Goal: Information Seeking & Learning: Learn about a topic

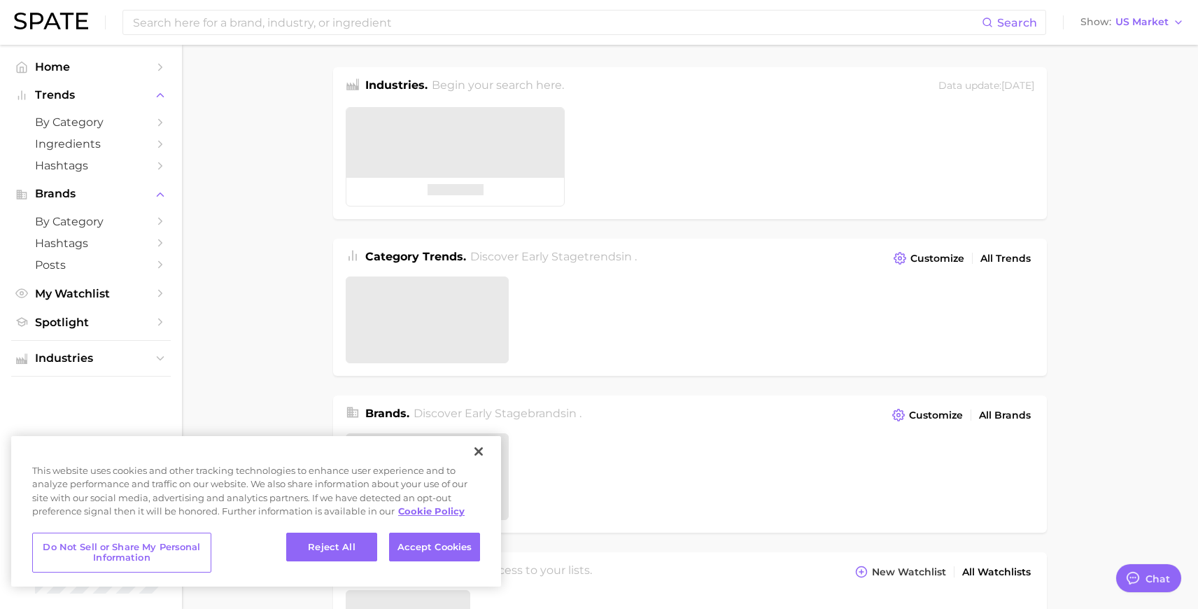
type textarea "x"
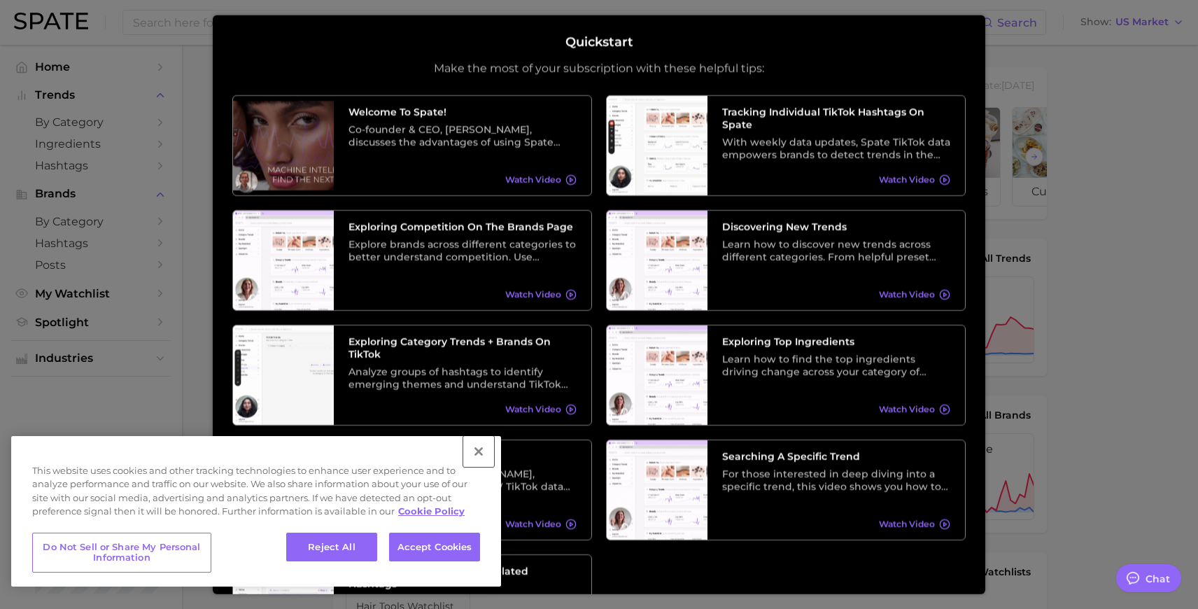
click at [479, 448] on button "Close" at bounding box center [478, 451] width 31 height 31
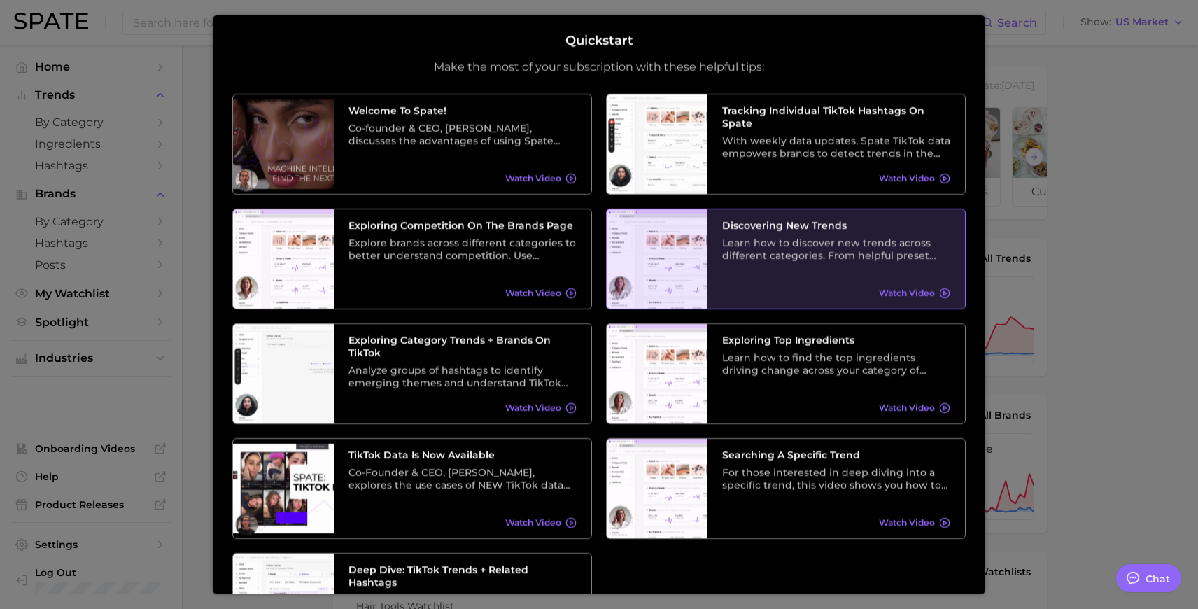
scroll to position [114, 0]
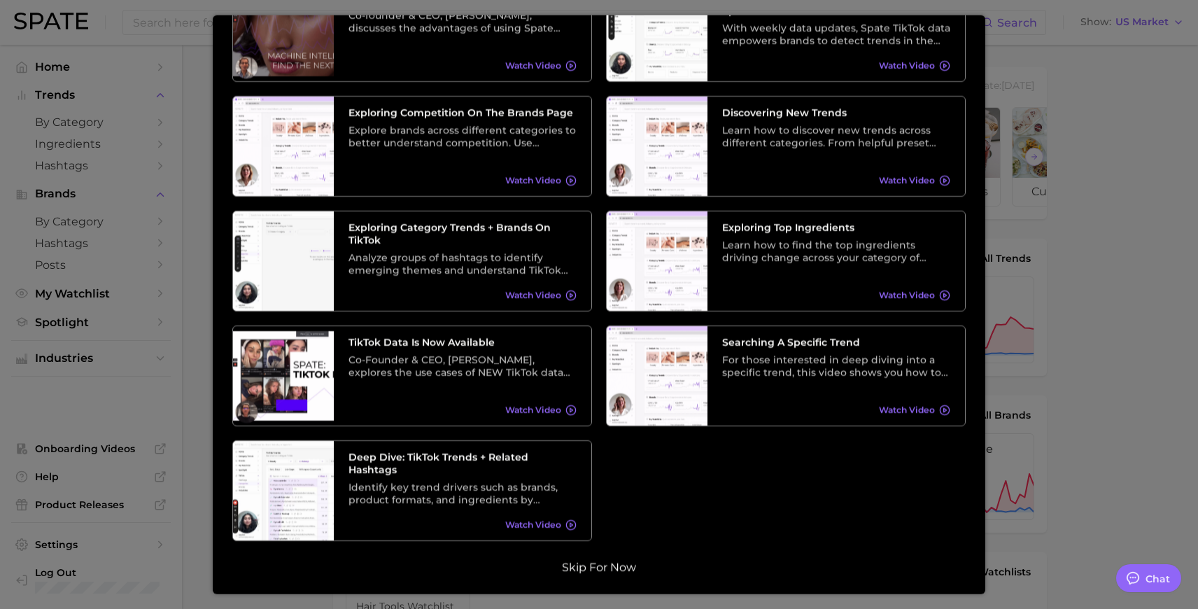
click at [595, 568] on button "Skip for now" at bounding box center [599, 567] width 83 height 14
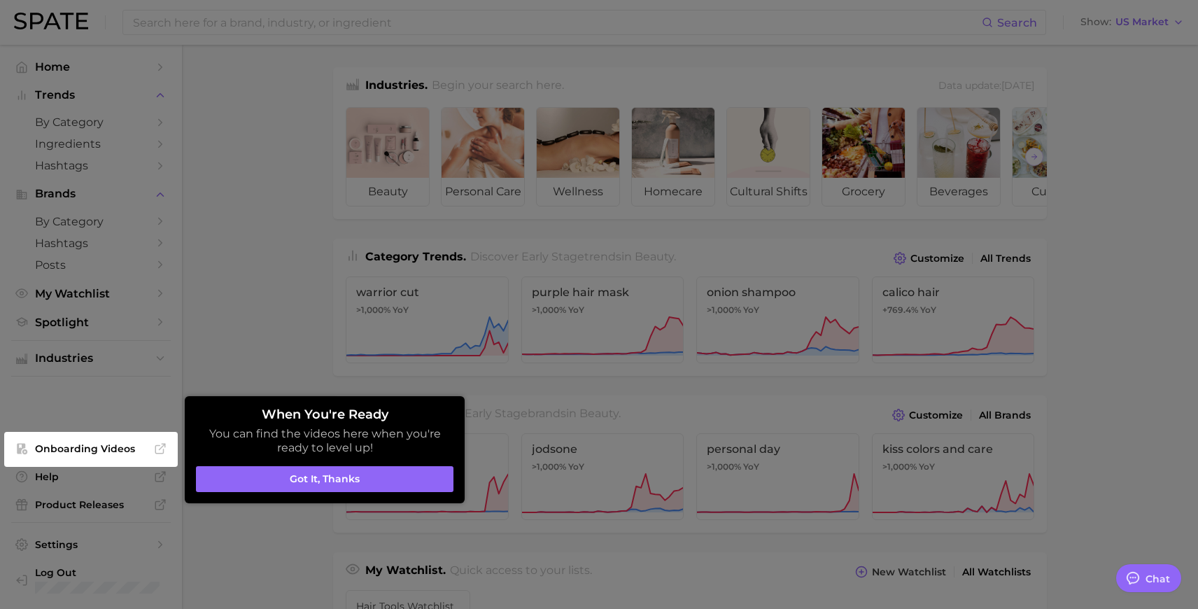
click at [293, 325] on div at bounding box center [599, 568] width 1198 height 1136
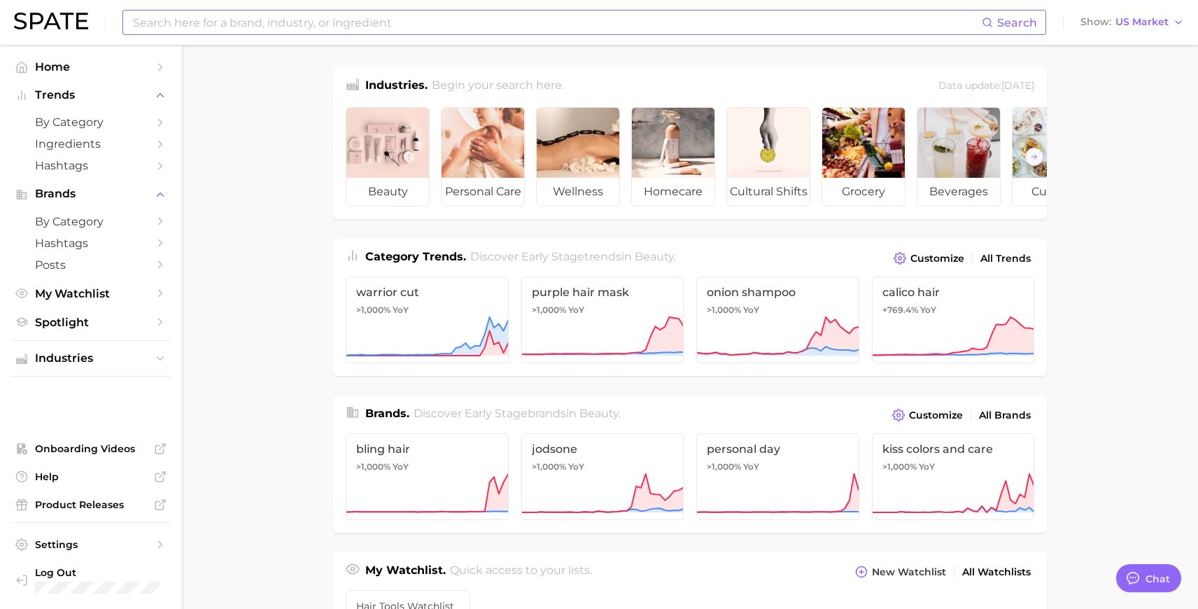
click at [340, 16] on input at bounding box center [557, 22] width 850 height 24
click at [238, 14] on input "curly coily hair creators" at bounding box center [557, 22] width 850 height 24
click at [239, 25] on input "curly coily hair creators" at bounding box center [557, 22] width 850 height 24
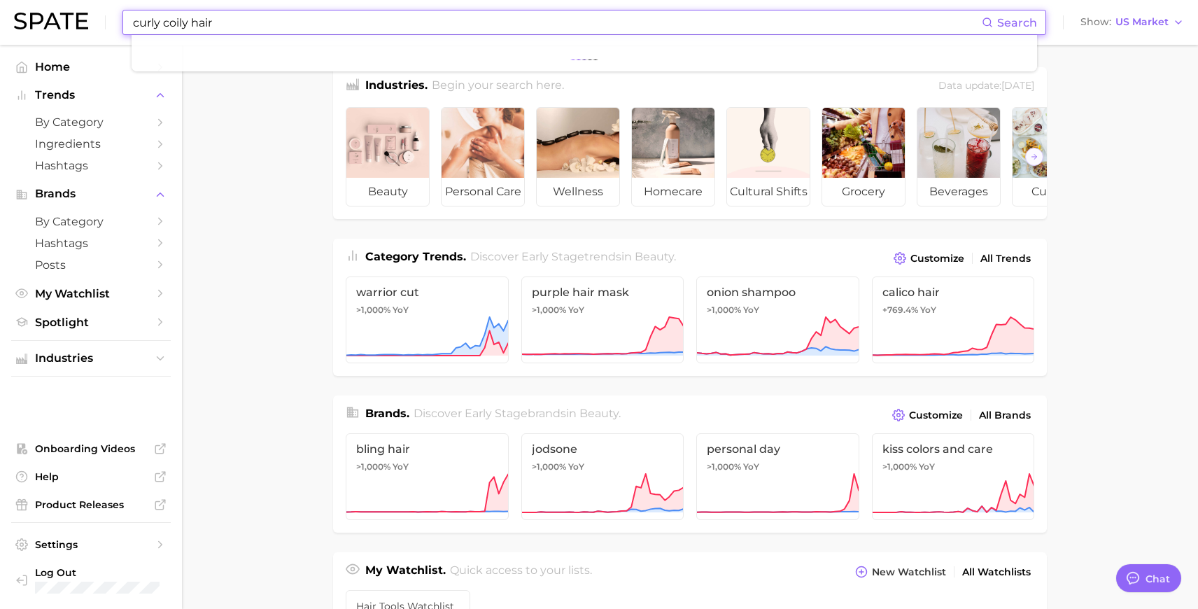
type input "curly coily hair"
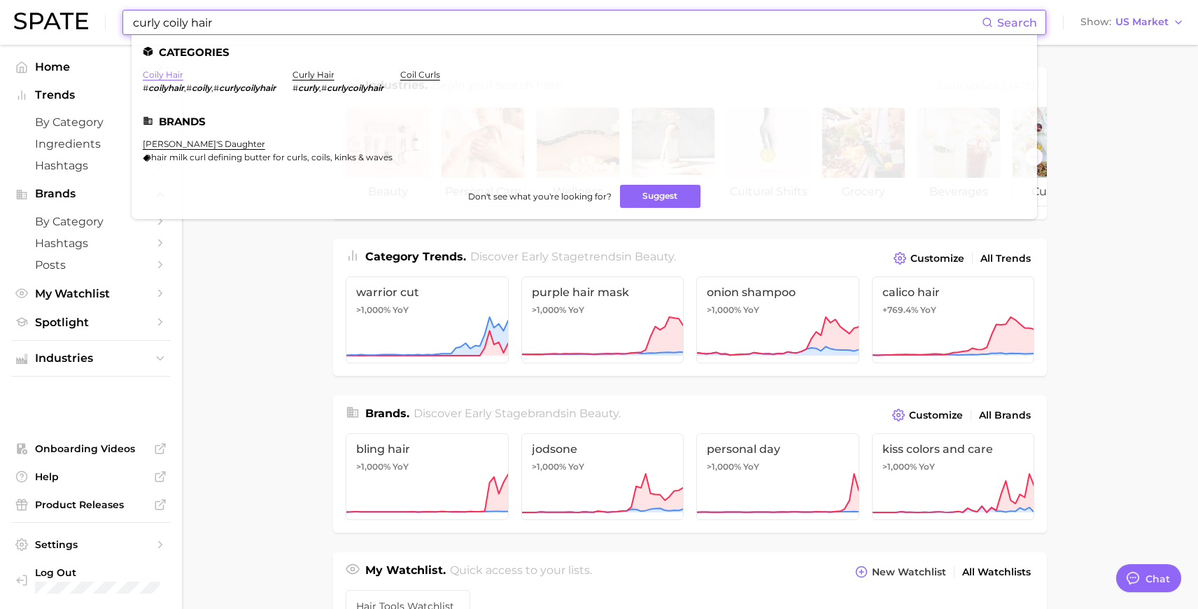
click at [157, 73] on link "coily hair" at bounding box center [163, 74] width 41 height 10
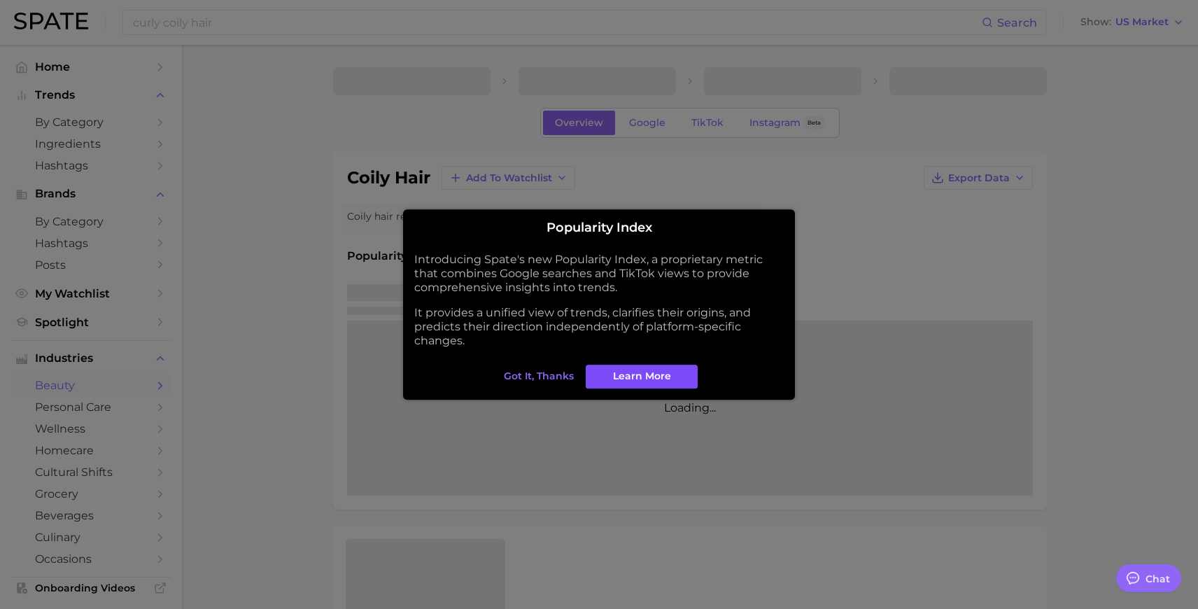
type textarea "x"
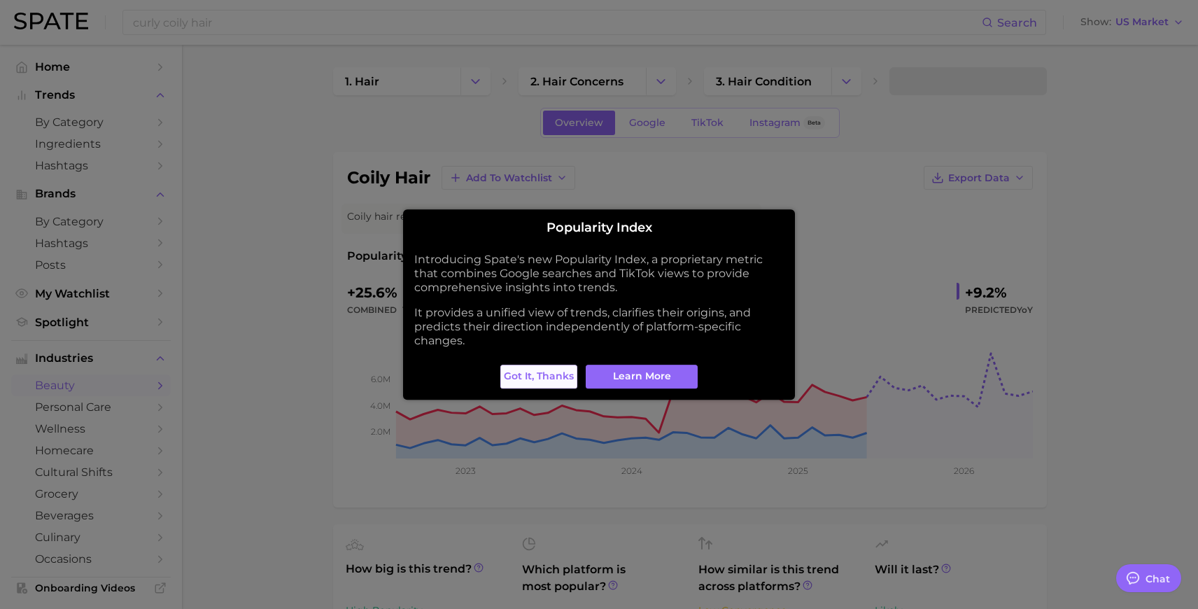
click at [546, 370] on span "Got it, thanks" at bounding box center [539, 376] width 70 height 12
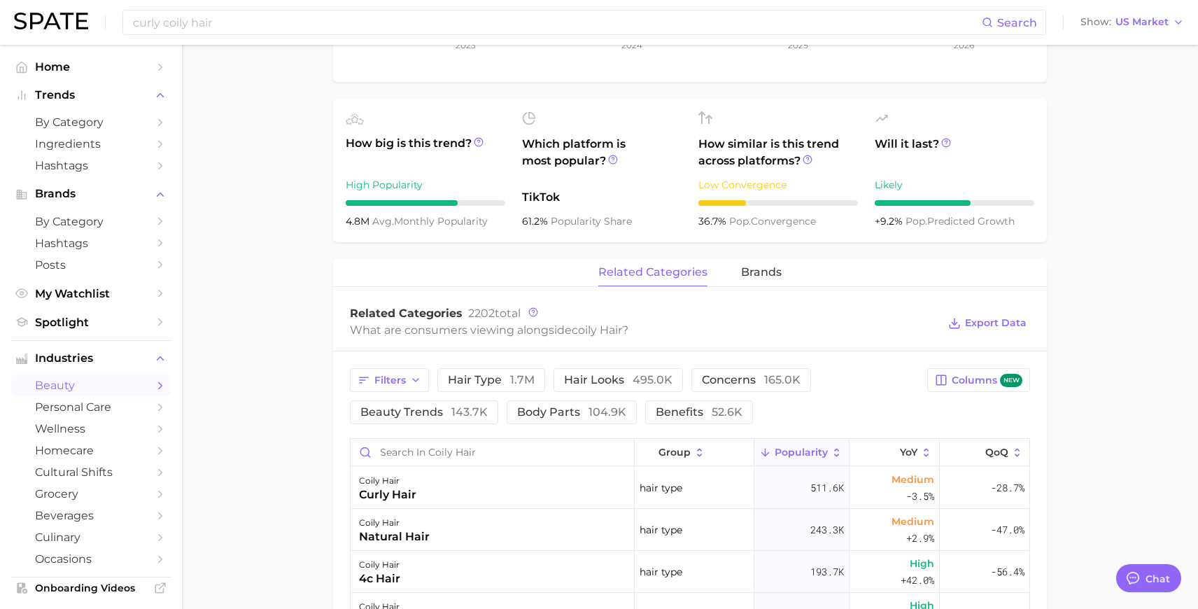
scroll to position [427, 0]
click at [411, 508] on div "coily hair natural hair" at bounding box center [493, 528] width 284 height 42
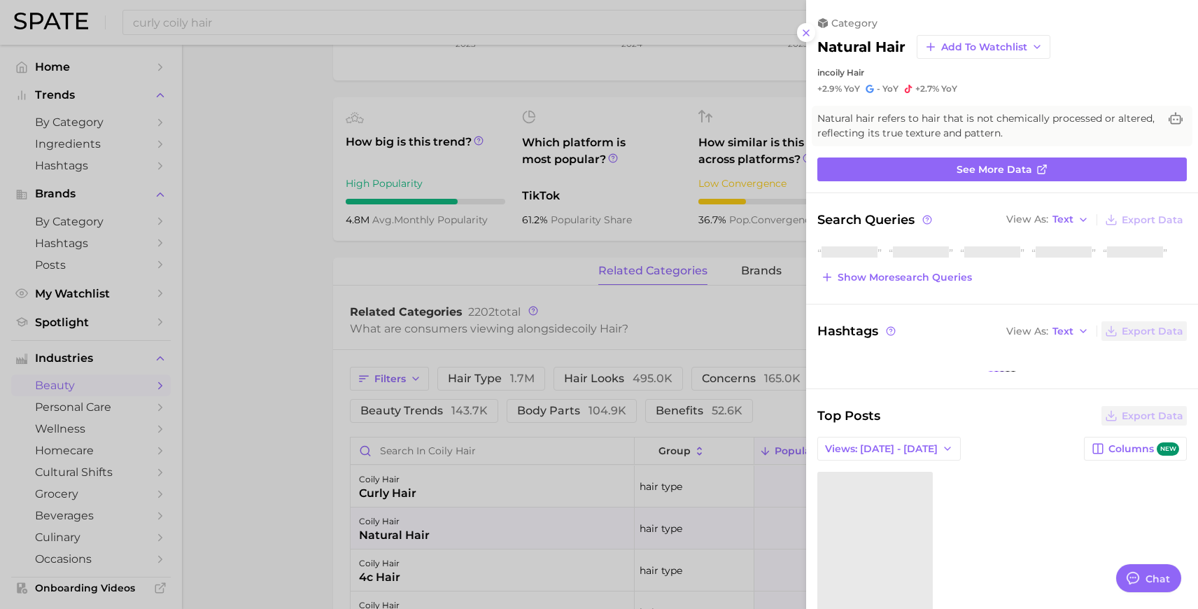
click at [429, 485] on div at bounding box center [599, 304] width 1198 height 609
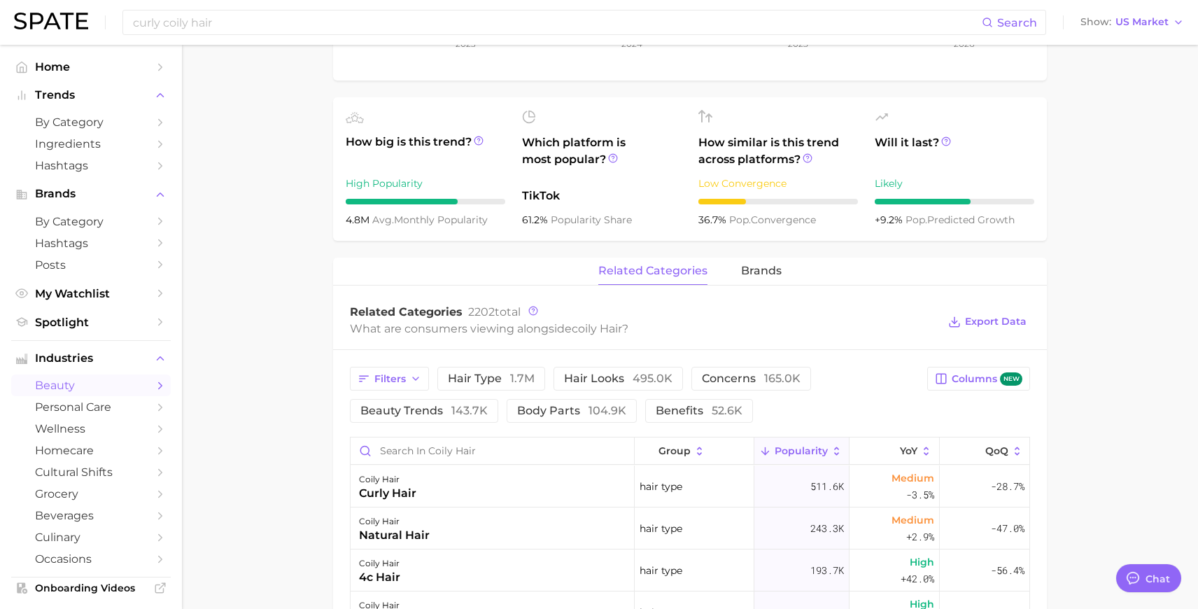
click at [429, 485] on div "coily hair curly hair" at bounding box center [493, 486] width 284 height 42
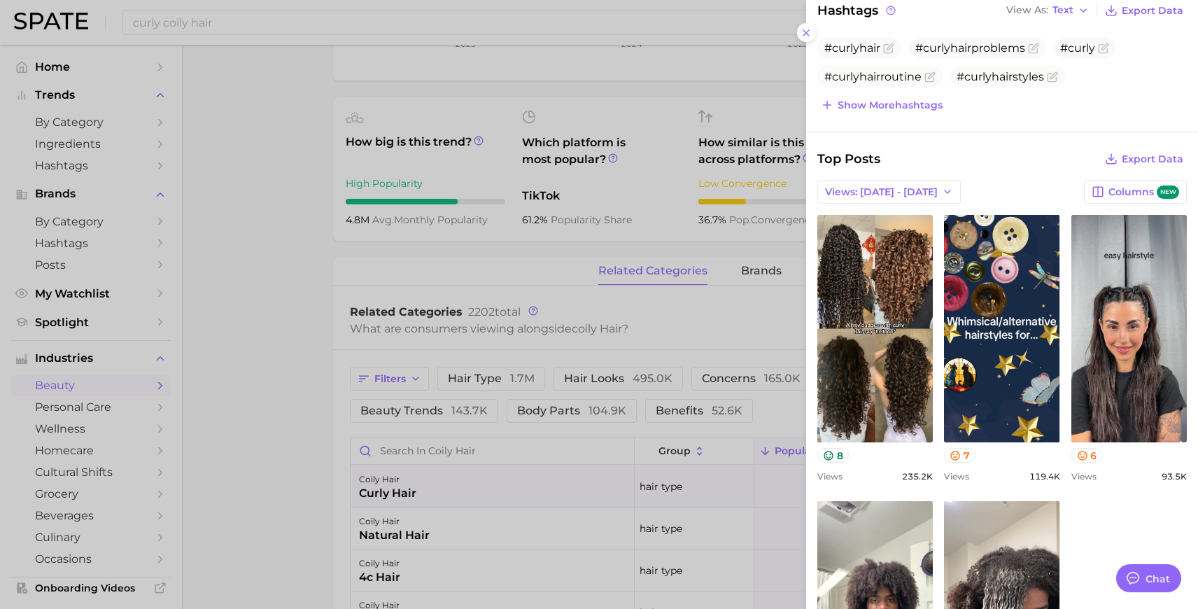
scroll to position [0, 0]
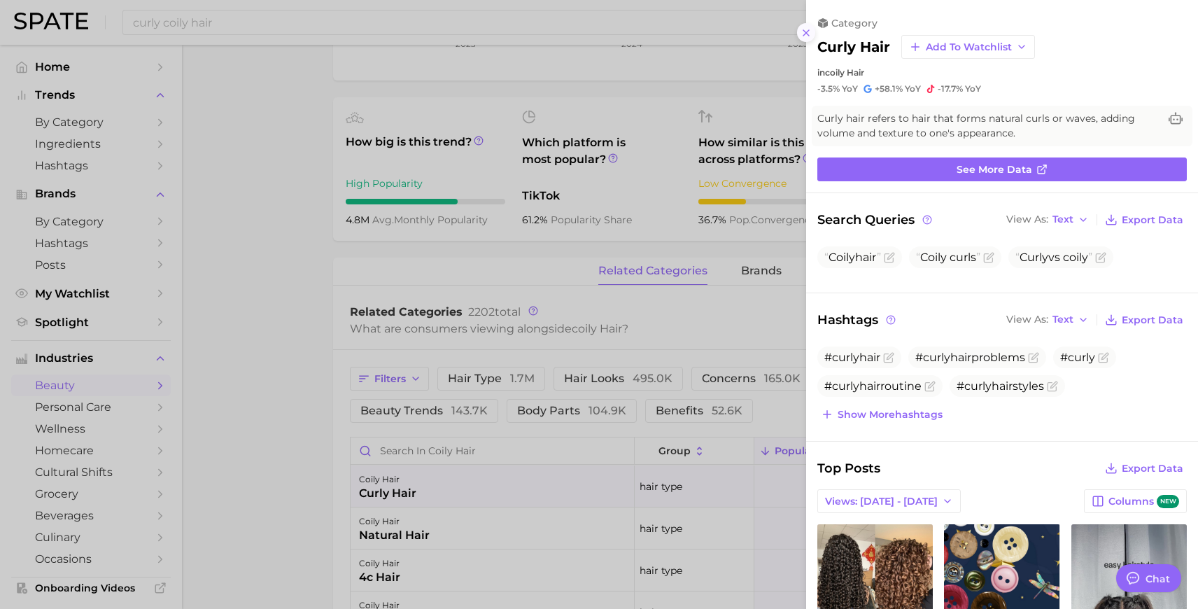
click at [807, 32] on icon at bounding box center [806, 32] width 11 height 11
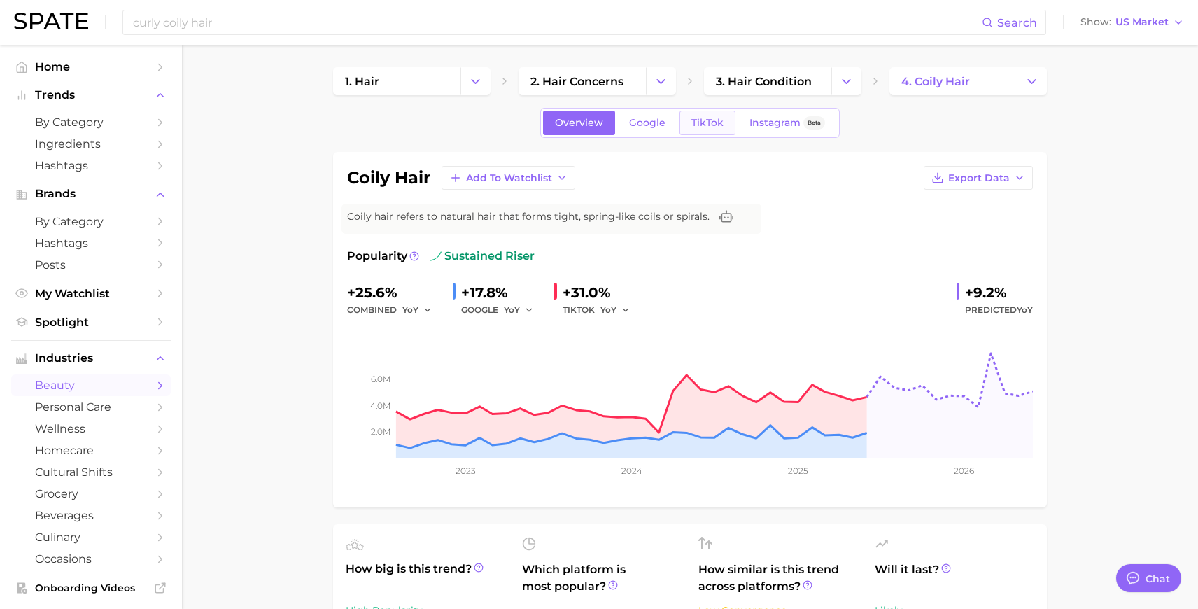
click at [697, 124] on span "TikTok" at bounding box center [707, 123] width 32 height 12
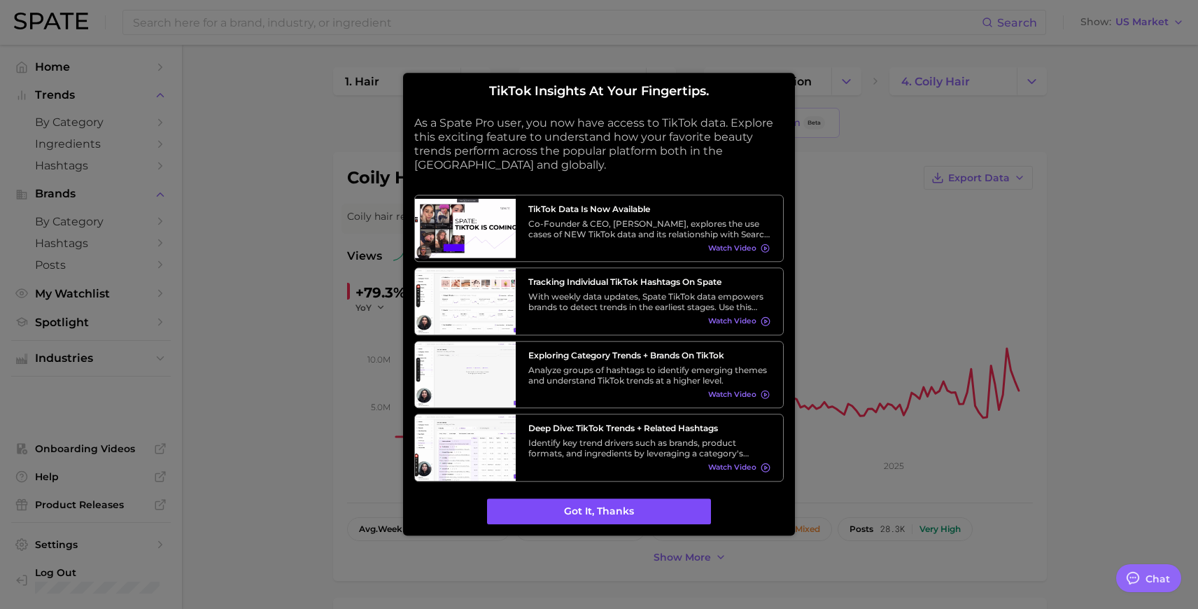
click at [627, 511] on button "Got it, thanks" at bounding box center [599, 511] width 224 height 27
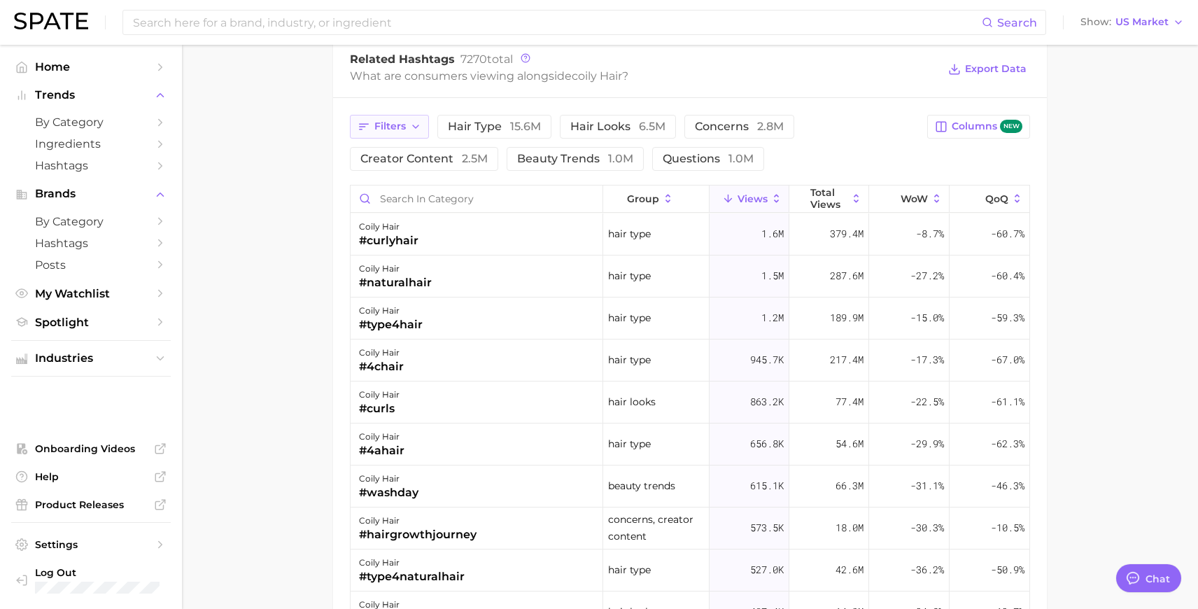
click at [418, 118] on button "Filters" at bounding box center [389, 127] width 79 height 24
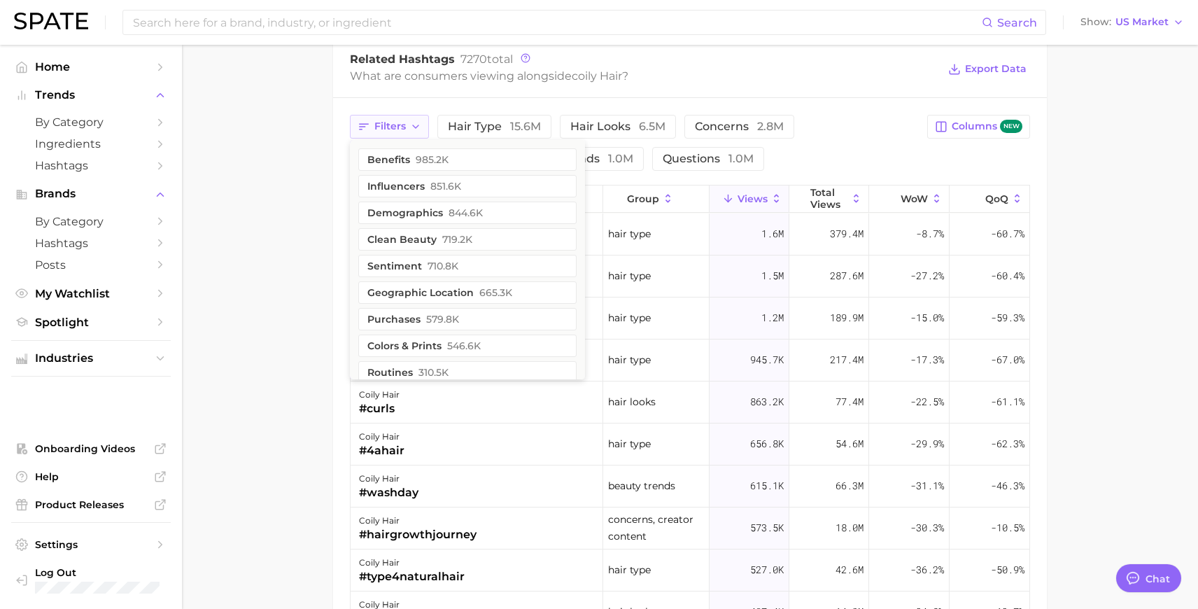
click at [418, 118] on button "Filters" at bounding box center [389, 127] width 79 height 24
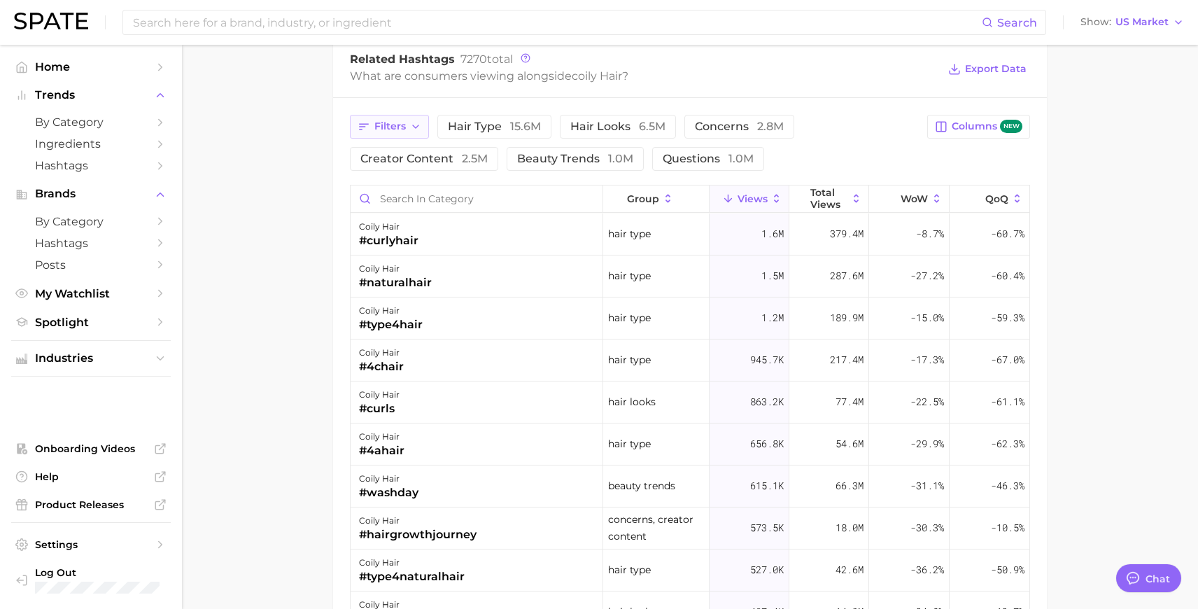
click at [418, 118] on button "Filters" at bounding box center [389, 127] width 79 height 24
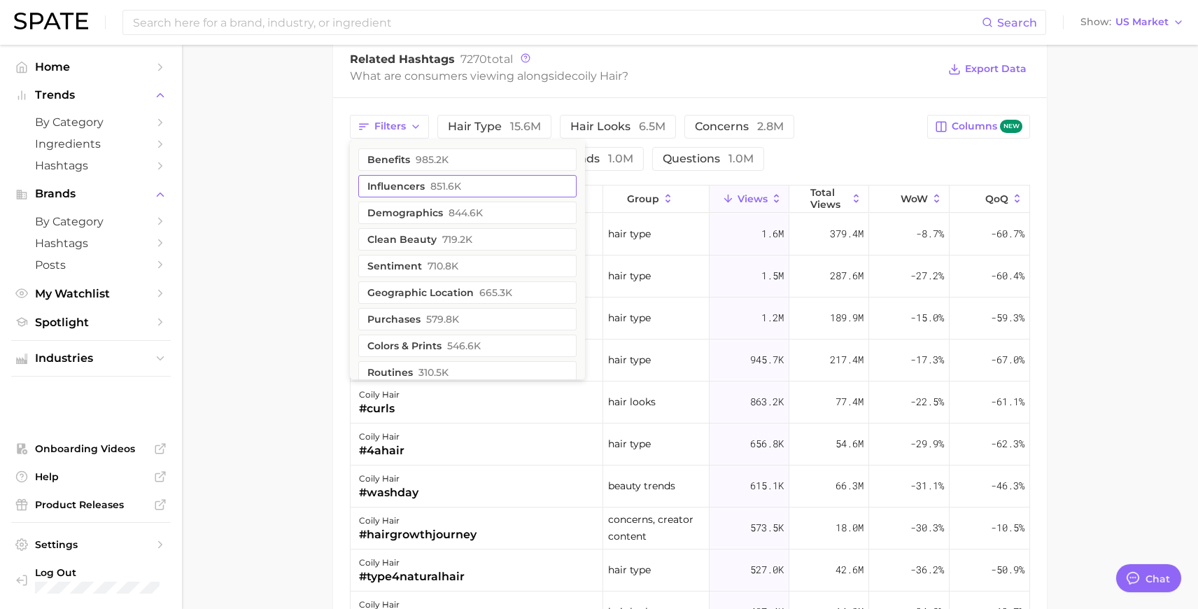
click at [404, 189] on button "influencers 851.6k" at bounding box center [467, 186] width 218 height 22
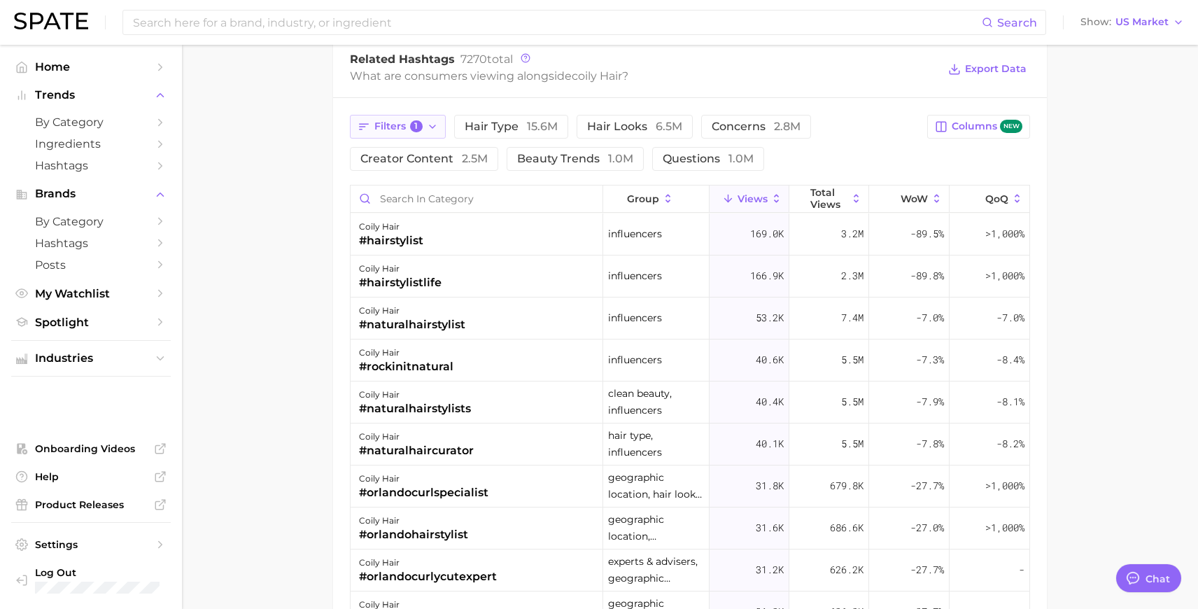
click at [421, 118] on button "Filters 1" at bounding box center [398, 127] width 96 height 24
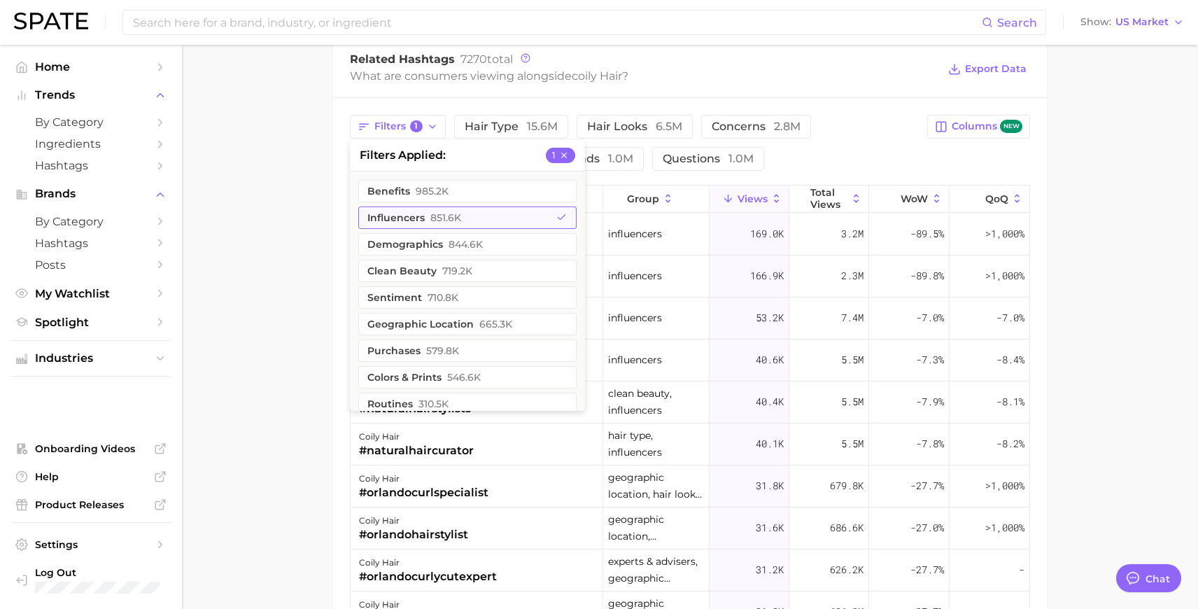
click at [417, 213] on button "influencers 851.6k" at bounding box center [467, 217] width 218 height 22
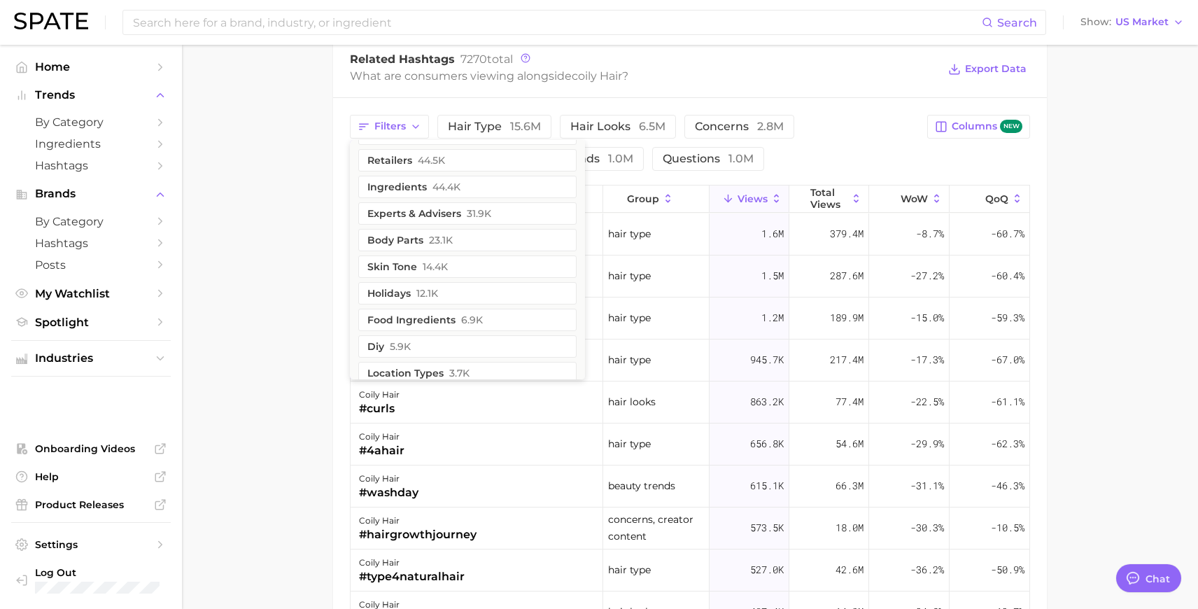
scroll to position [335, 0]
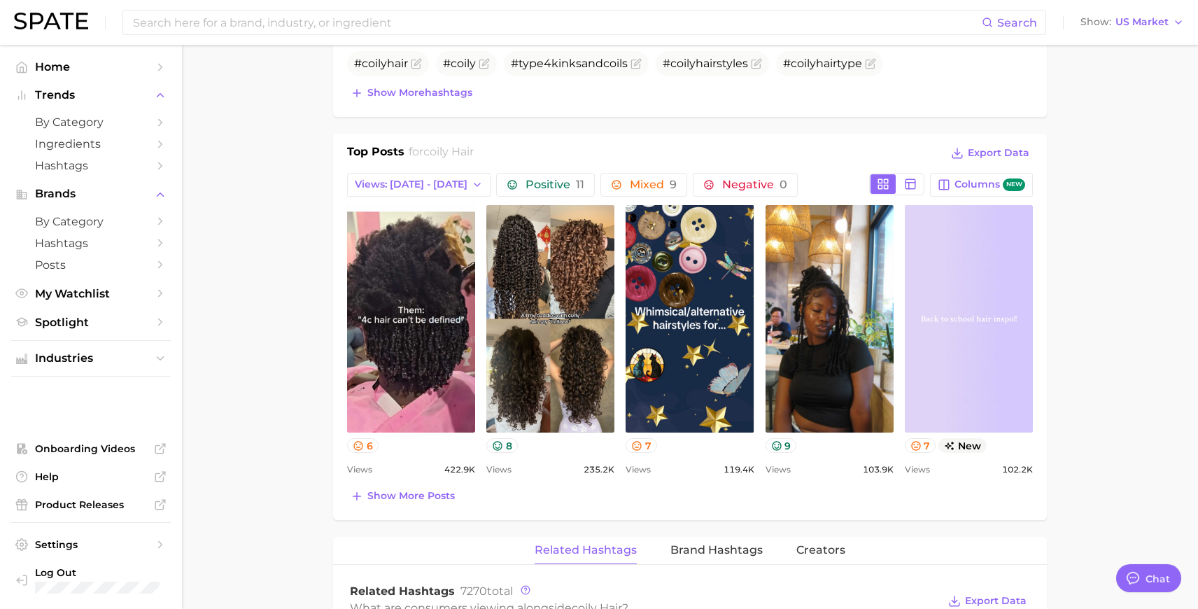
scroll to position [578, 0]
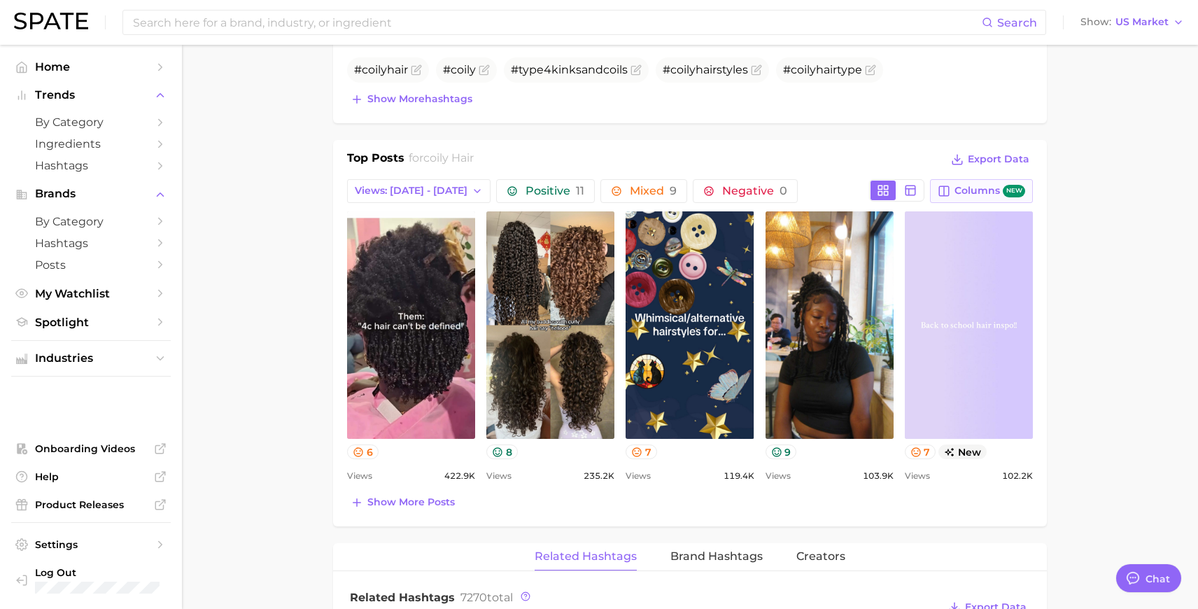
click at [945, 189] on icon "button" at bounding box center [944, 191] width 13 height 13
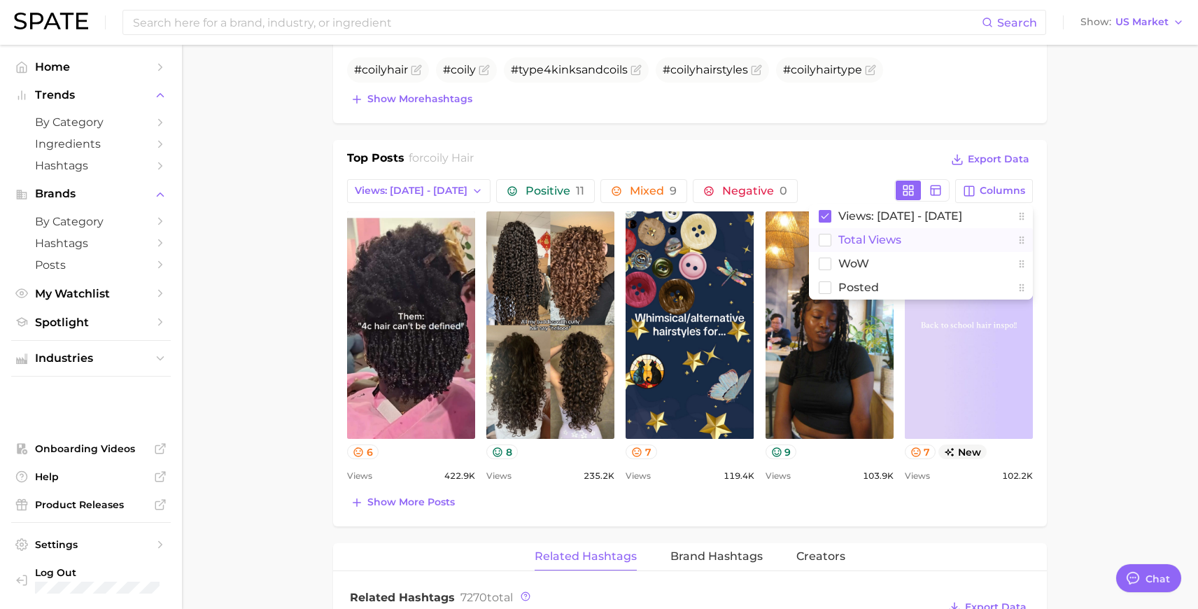
click at [827, 240] on rect at bounding box center [825, 240] width 12 height 12
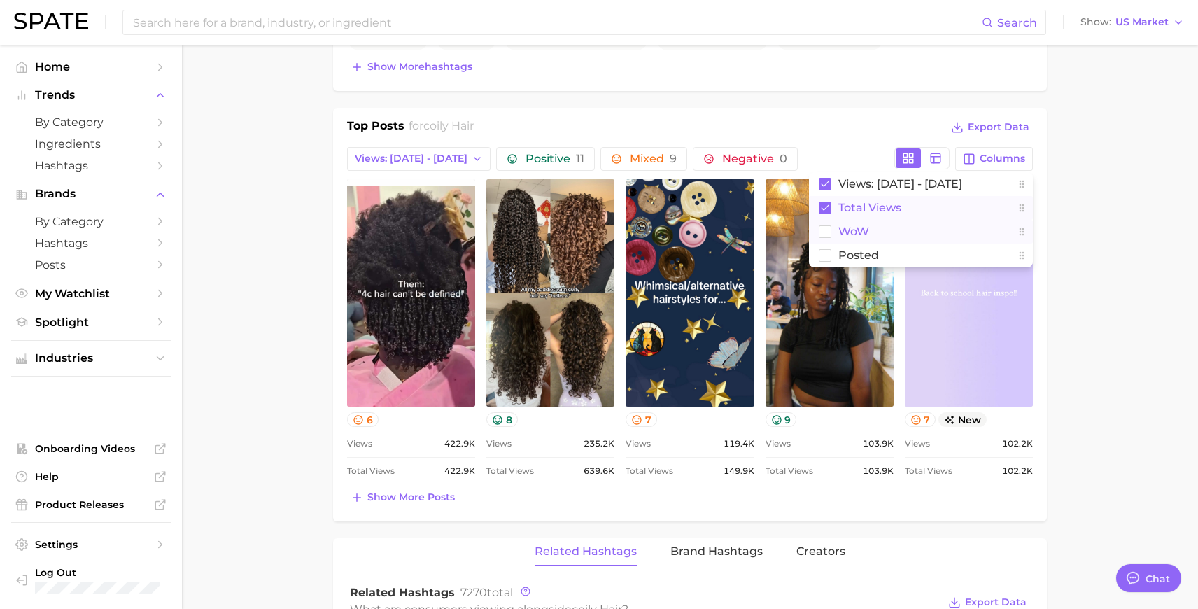
scroll to position [612, 0]
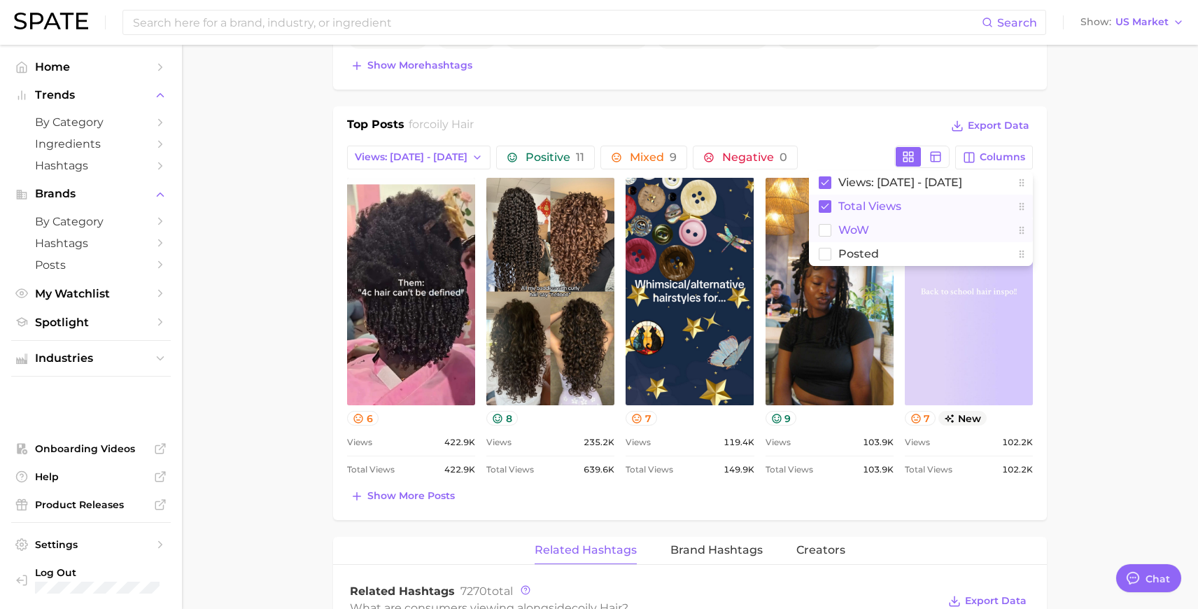
click at [829, 225] on rect at bounding box center [825, 230] width 12 height 12
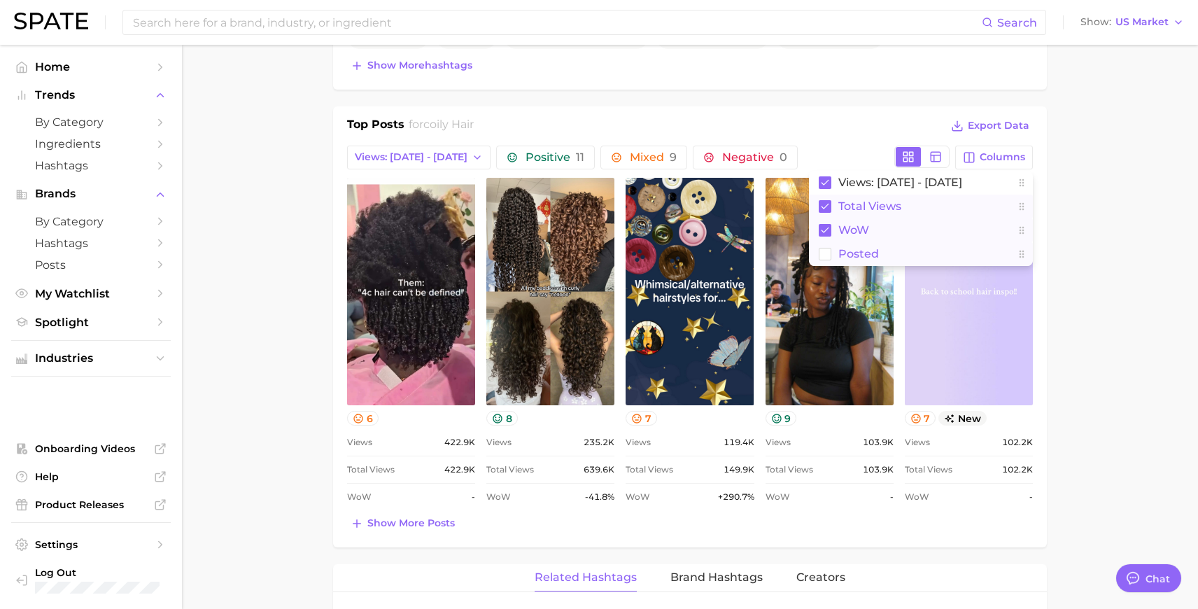
click at [826, 253] on rect at bounding box center [825, 254] width 12 height 12
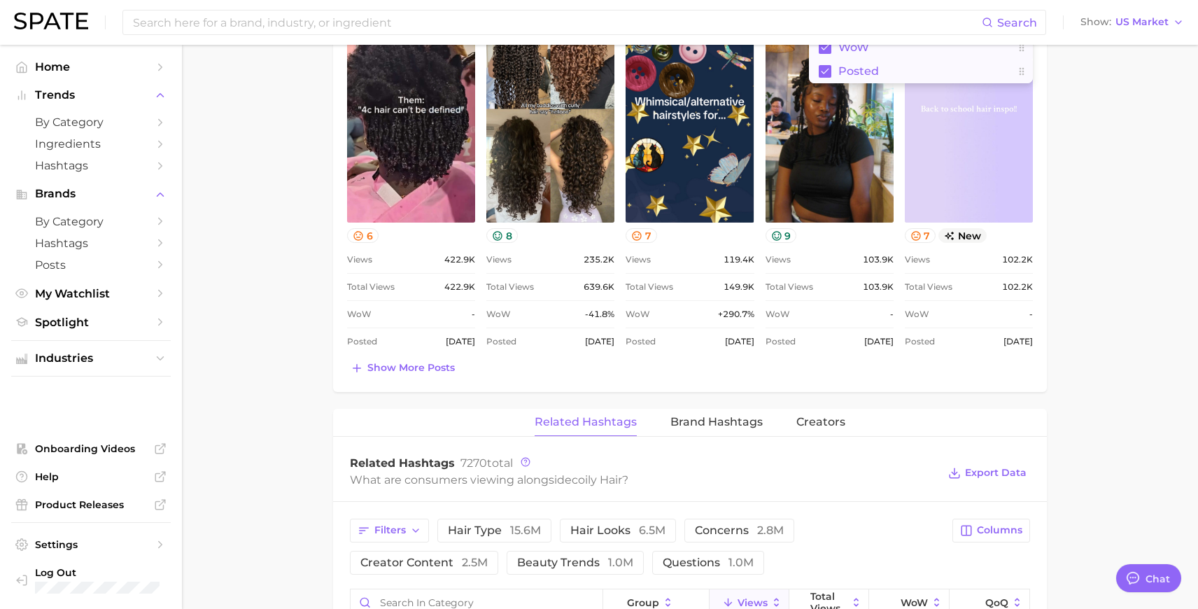
click at [745, 372] on div "Show more posts" at bounding box center [690, 368] width 686 height 20
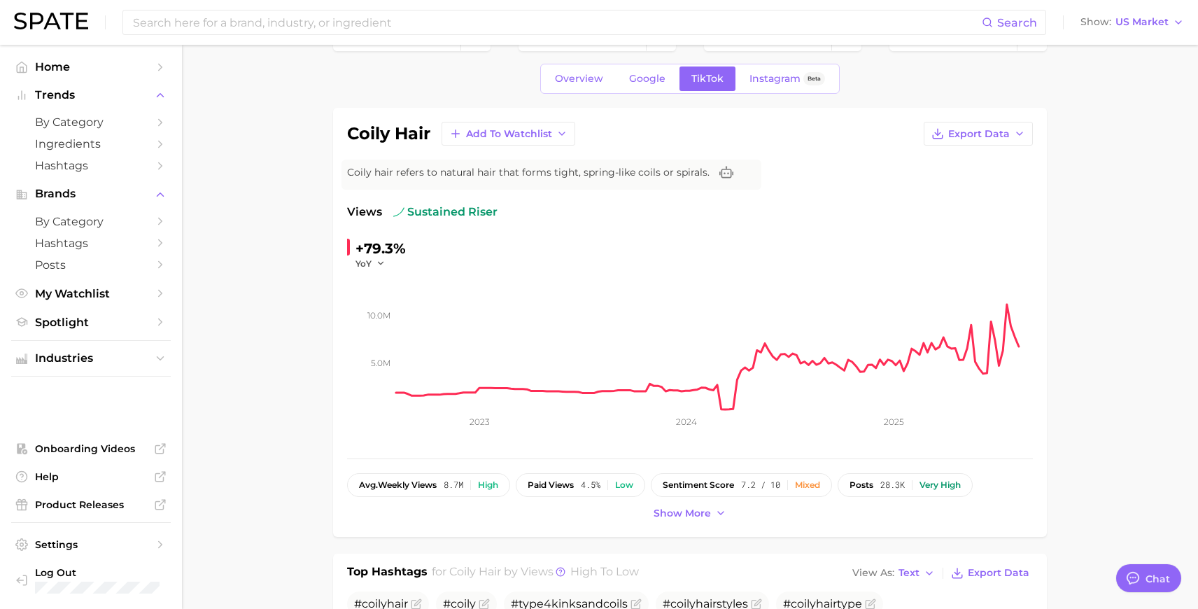
scroll to position [0, 0]
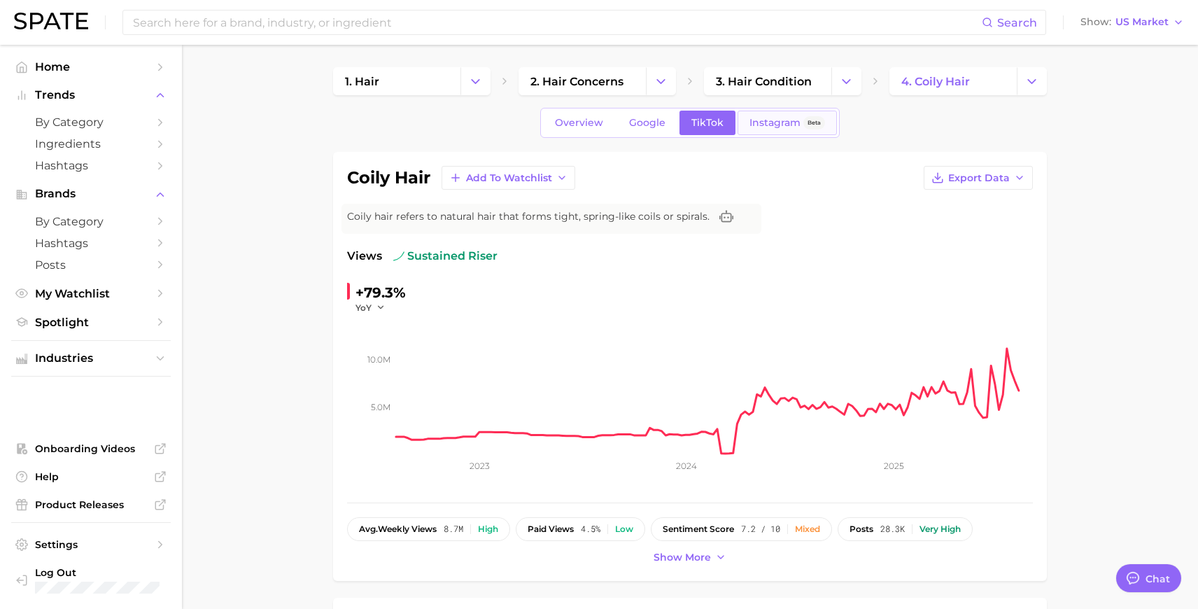
click at [801, 126] on div "Instagram Beta" at bounding box center [787, 123] width 76 height 12
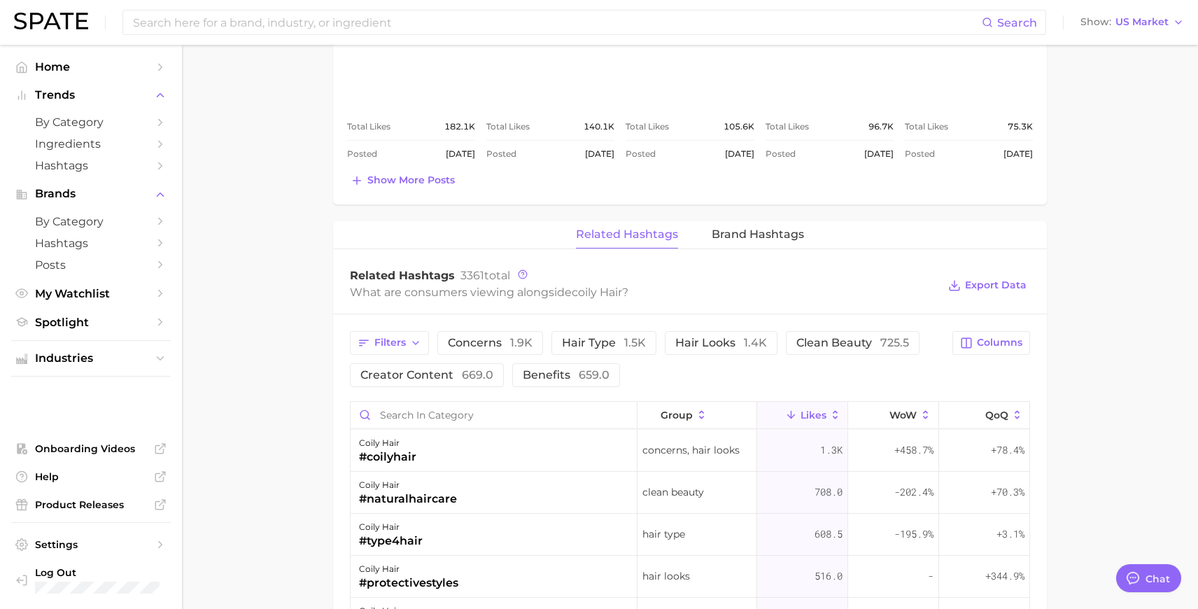
scroll to position [826, 0]
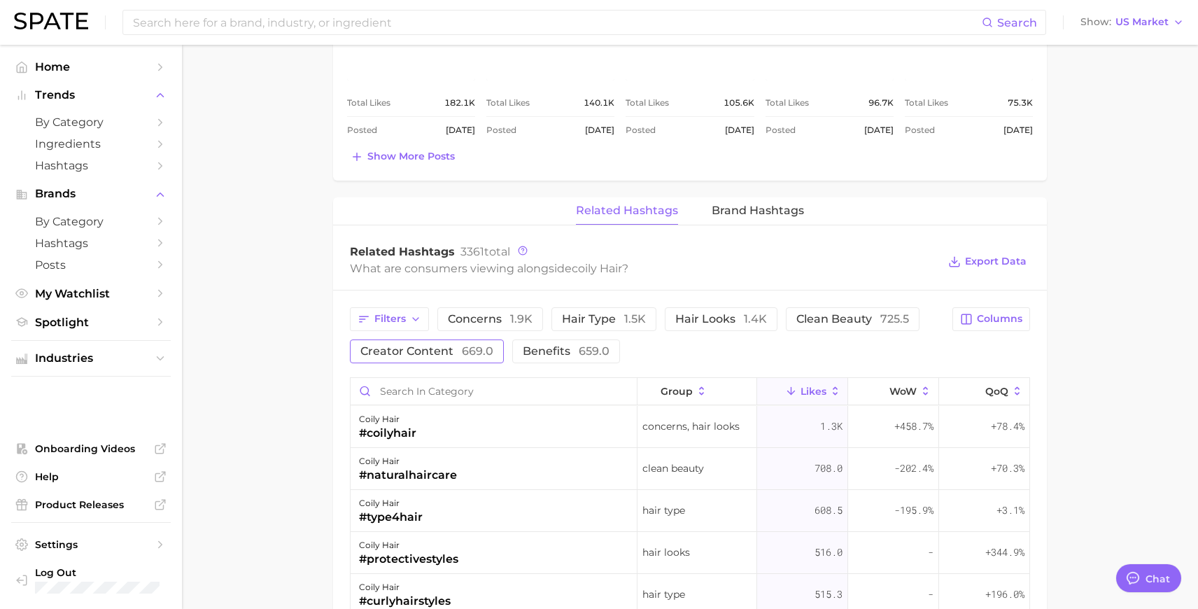
click at [470, 353] on span "669.0" at bounding box center [477, 350] width 31 height 13
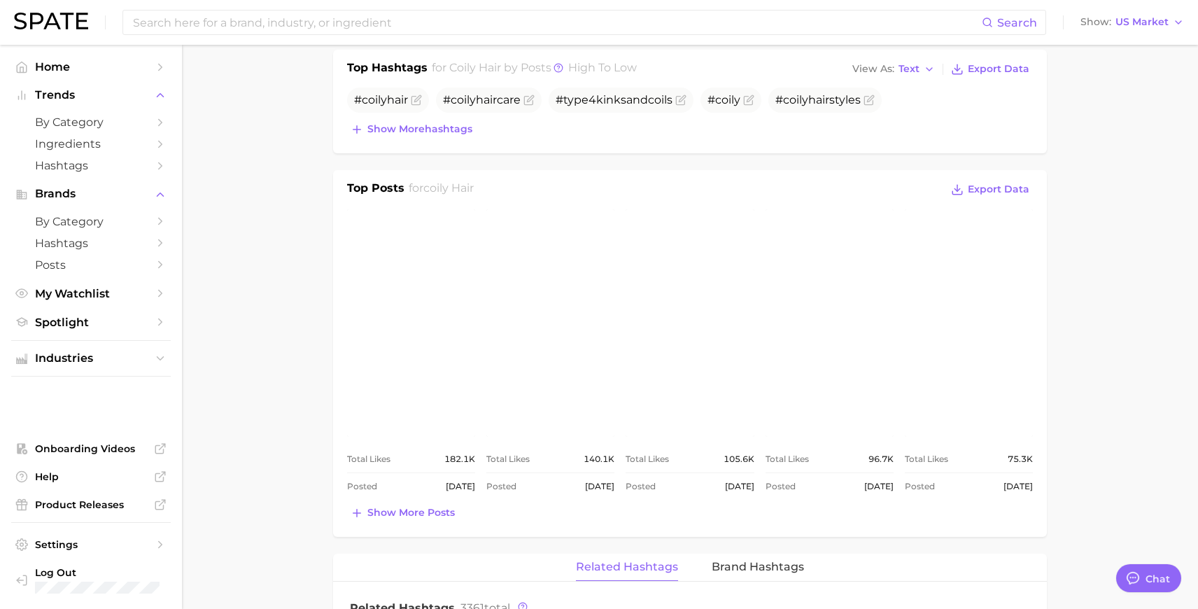
scroll to position [0, 0]
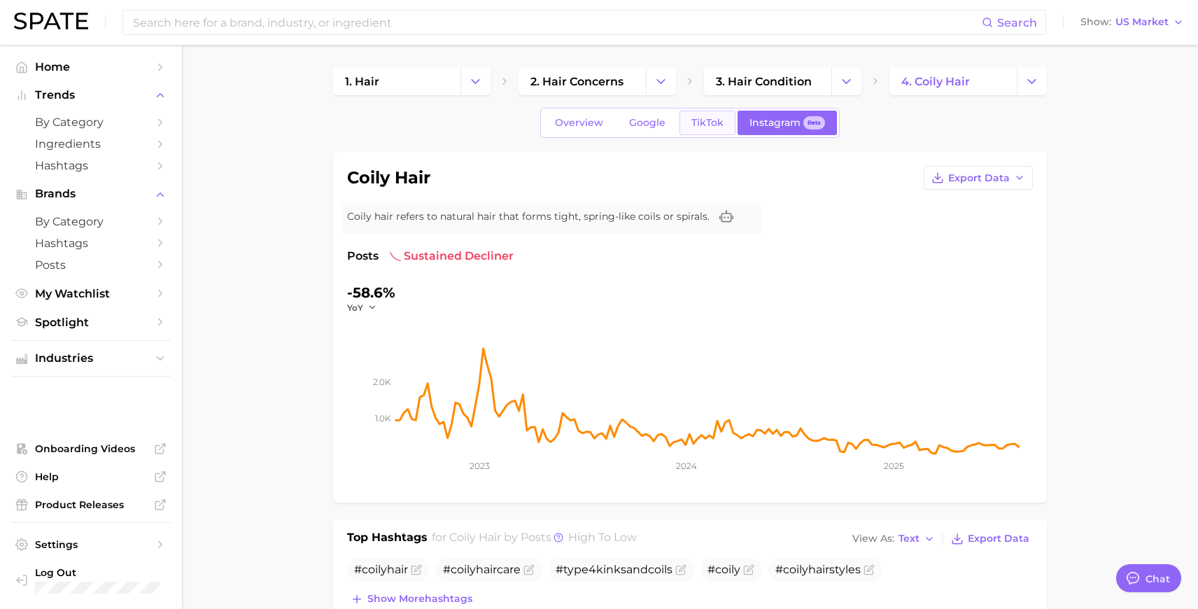
click at [702, 124] on span "TikTok" at bounding box center [707, 123] width 32 height 12
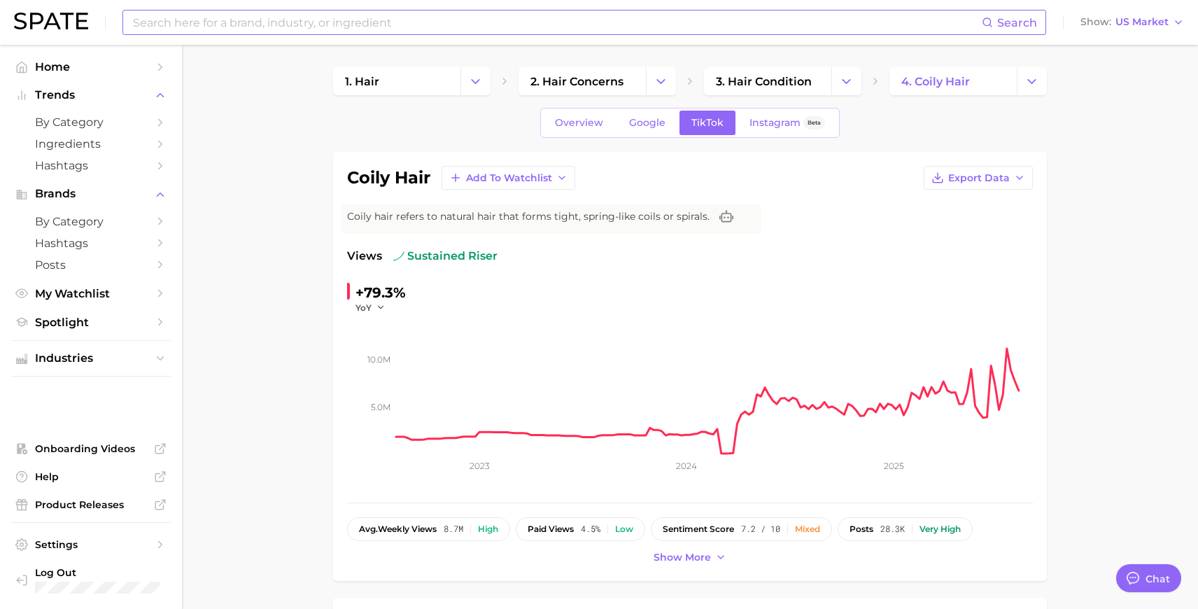
click at [346, 24] on input at bounding box center [557, 22] width 850 height 24
type input "a"
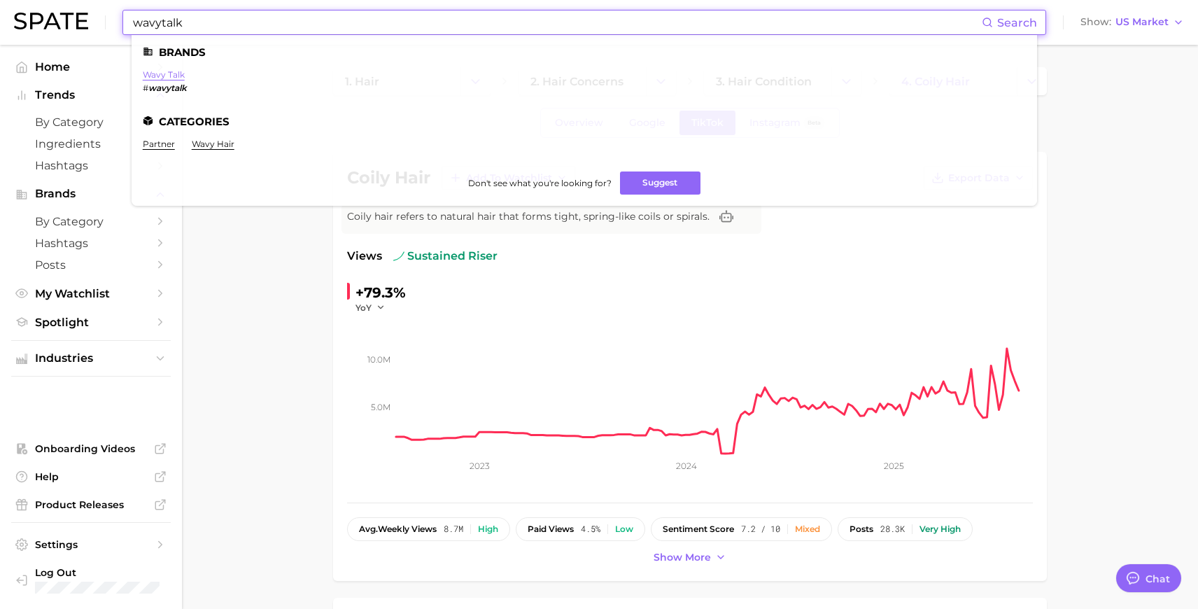
type input "wavytalk"
click at [169, 78] on link "wavy talk" at bounding box center [164, 74] width 42 height 10
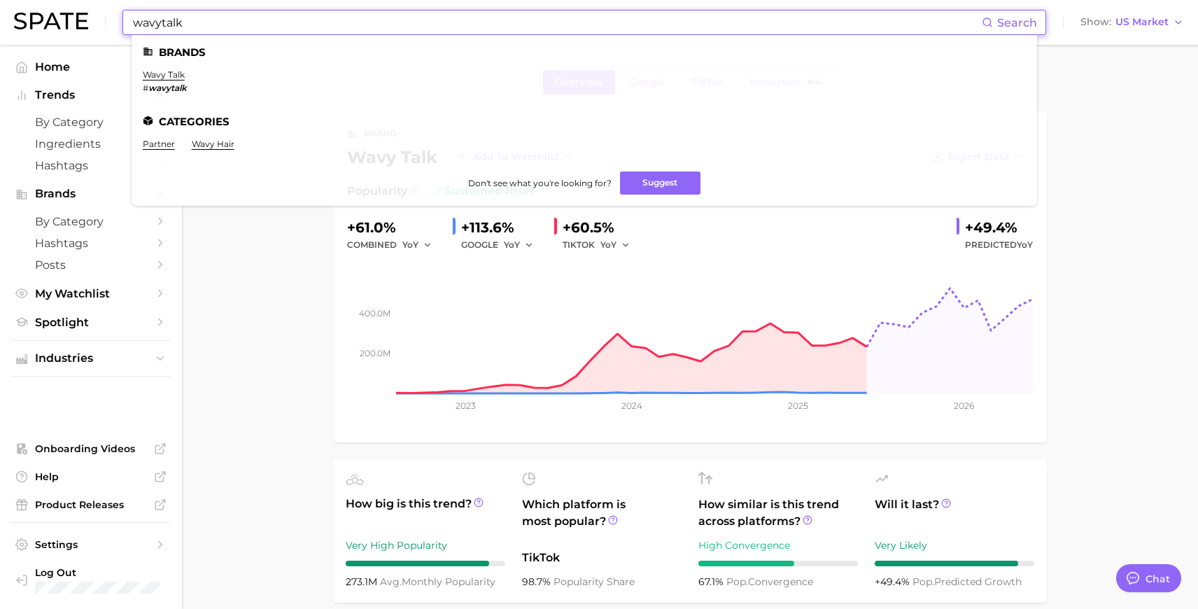
click at [219, 18] on input "wavytalk" at bounding box center [557, 22] width 850 height 24
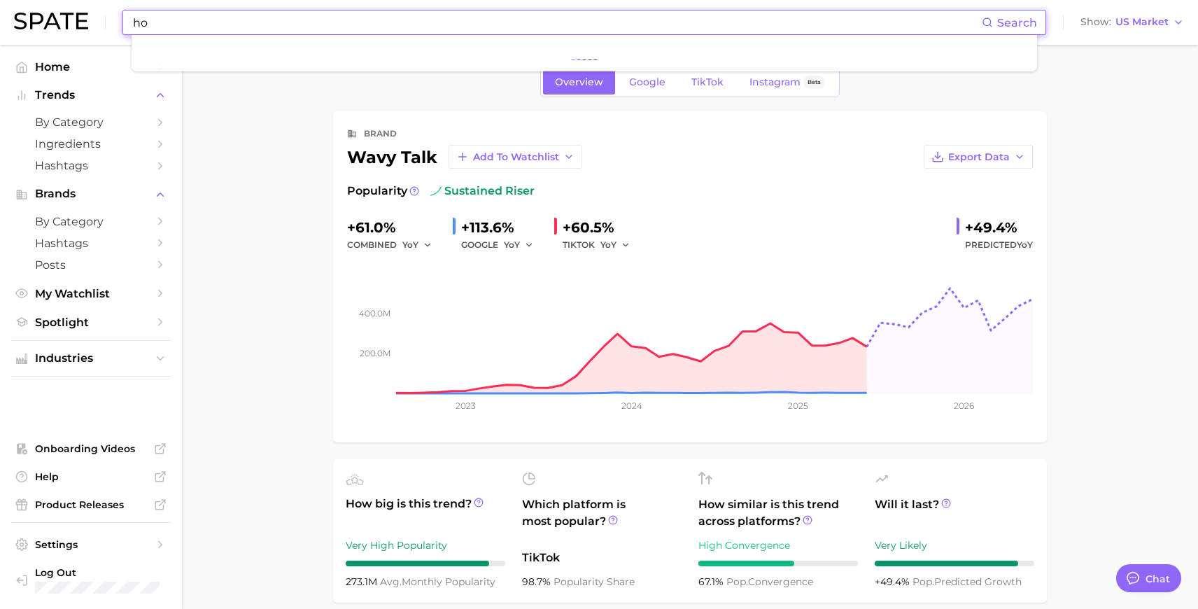
type input "h"
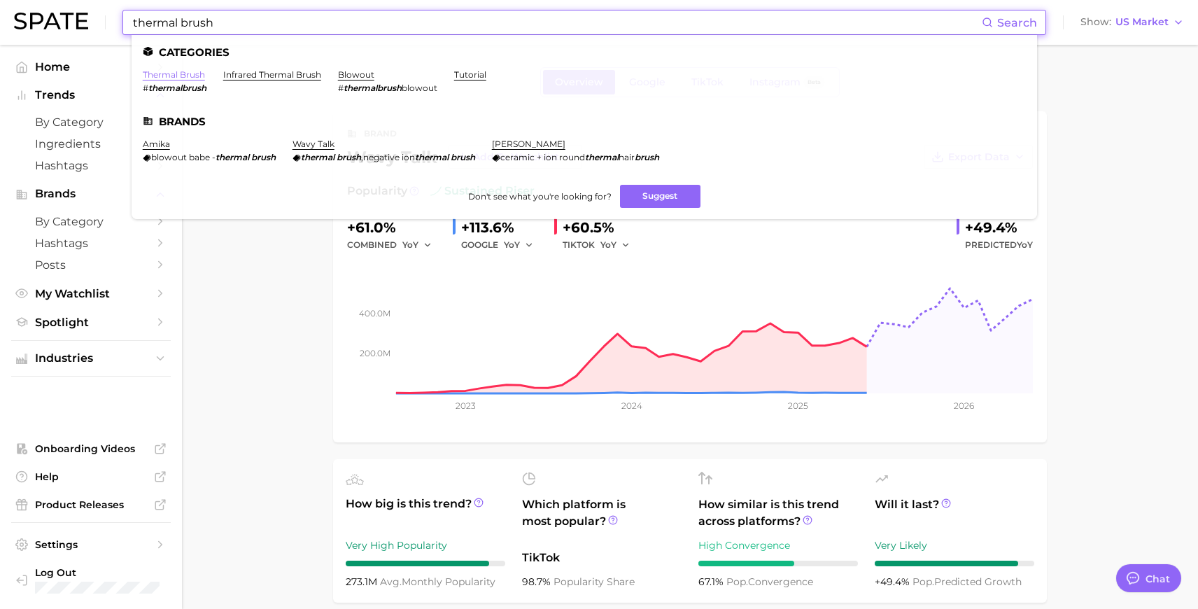
type input "thermal brush"
click at [175, 77] on link "thermal brush" at bounding box center [174, 74] width 62 height 10
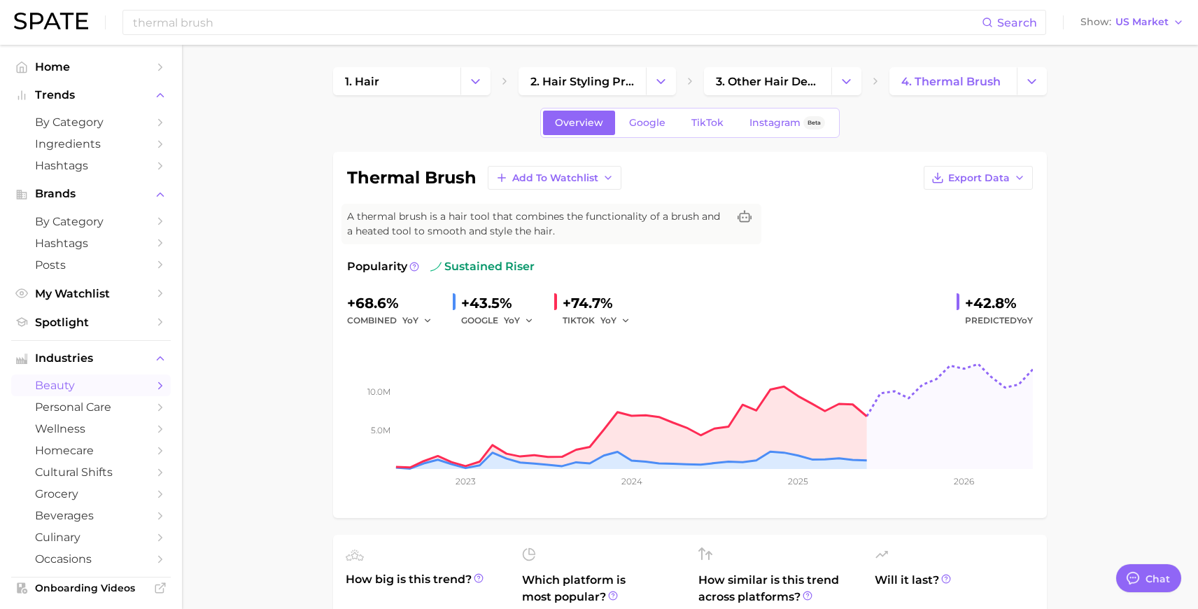
scroll to position [60, 0]
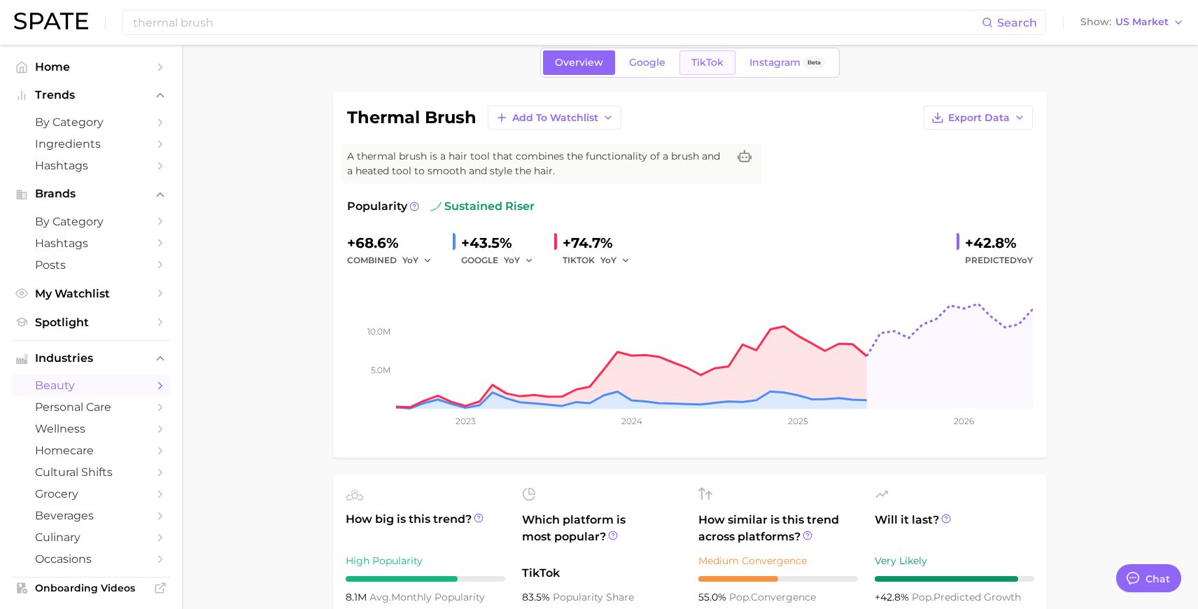
click at [695, 57] on span "TikTok" at bounding box center [707, 63] width 32 height 12
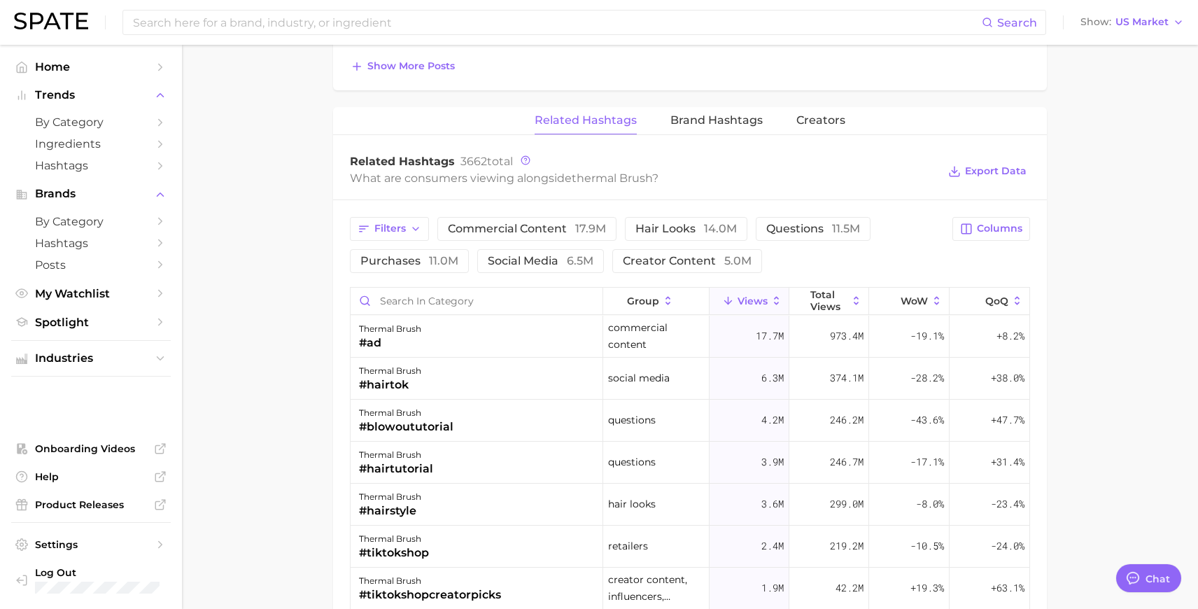
scroll to position [1146, 0]
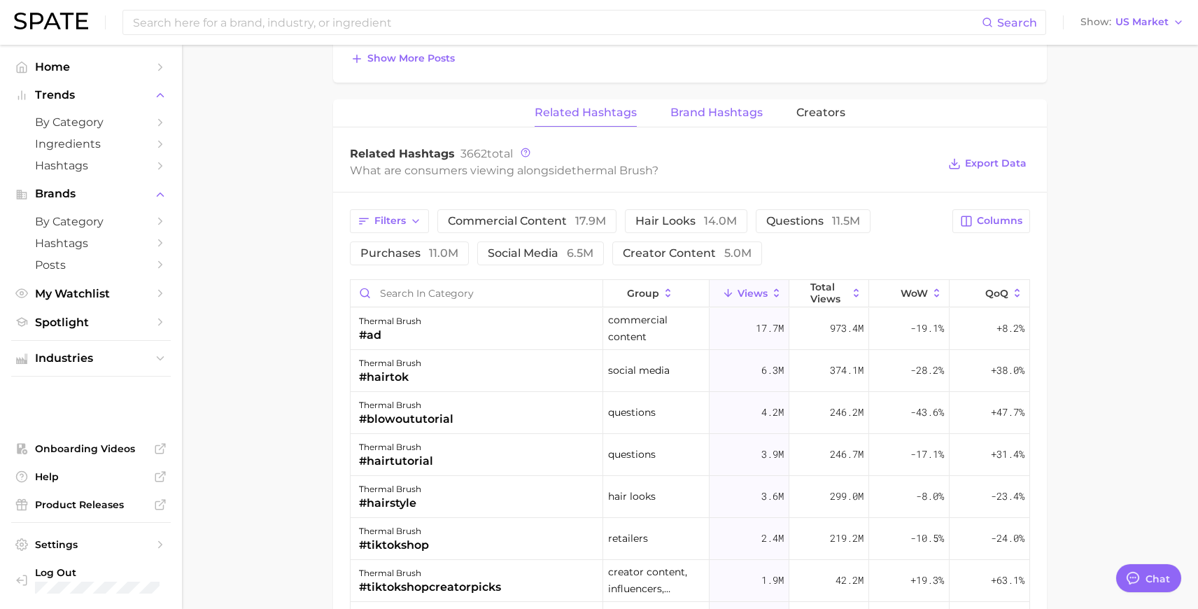
click at [717, 118] on button "Brand Hashtags" at bounding box center [716, 112] width 92 height 27
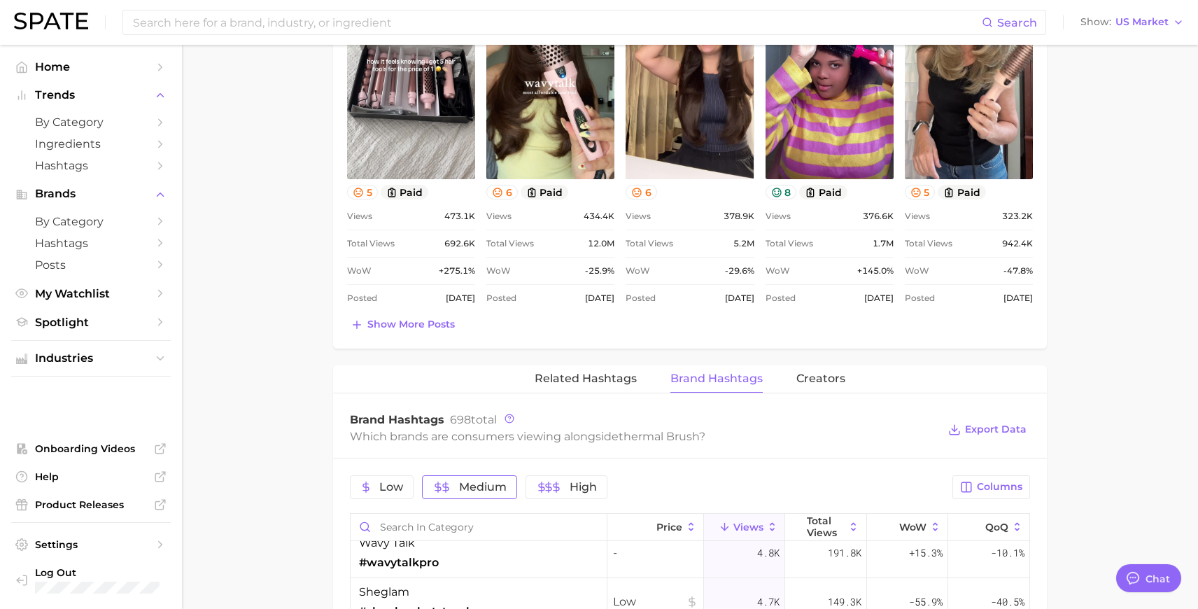
scroll to position [888, 0]
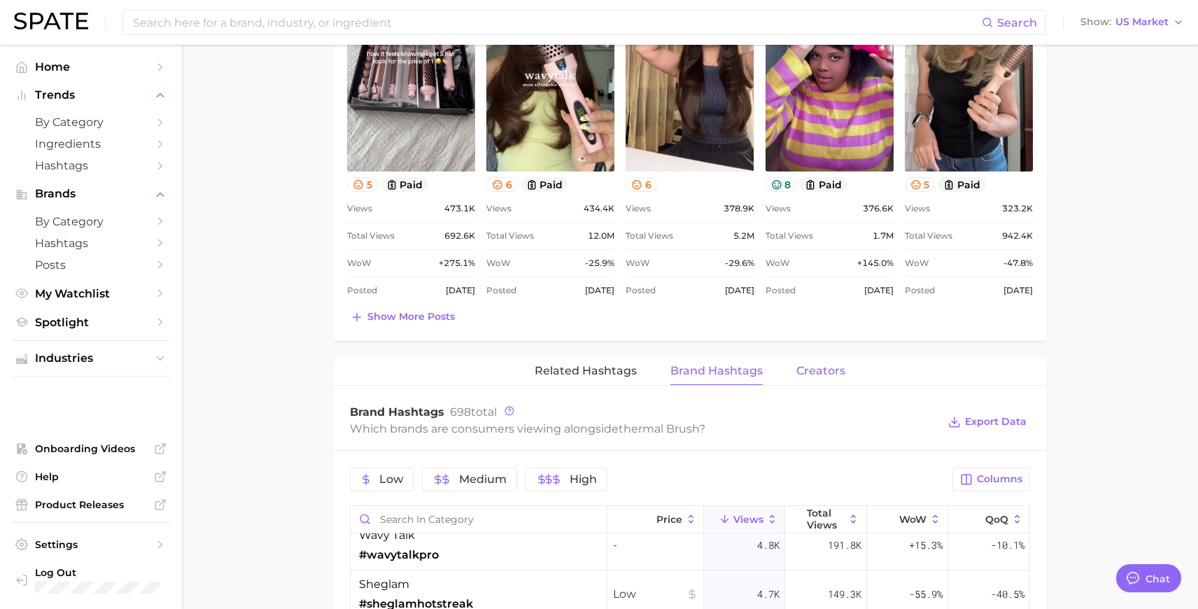
click at [833, 367] on span "Creators" at bounding box center [820, 371] width 49 height 13
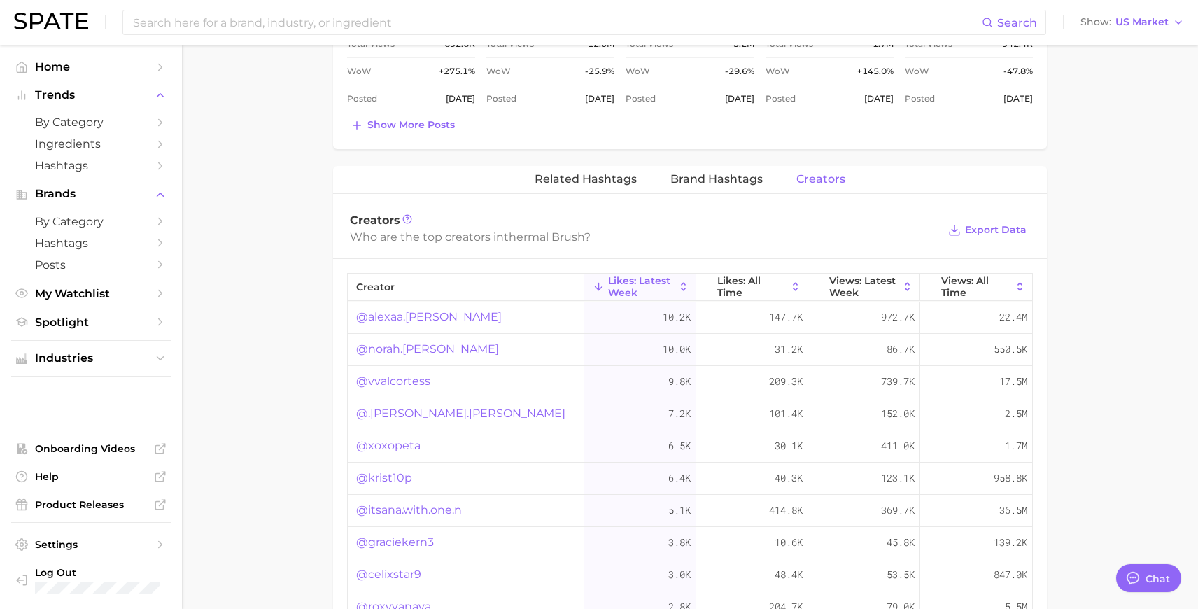
scroll to position [1078, 0]
click at [646, 282] on span "Likes: Latest Week" at bounding box center [641, 288] width 66 height 22
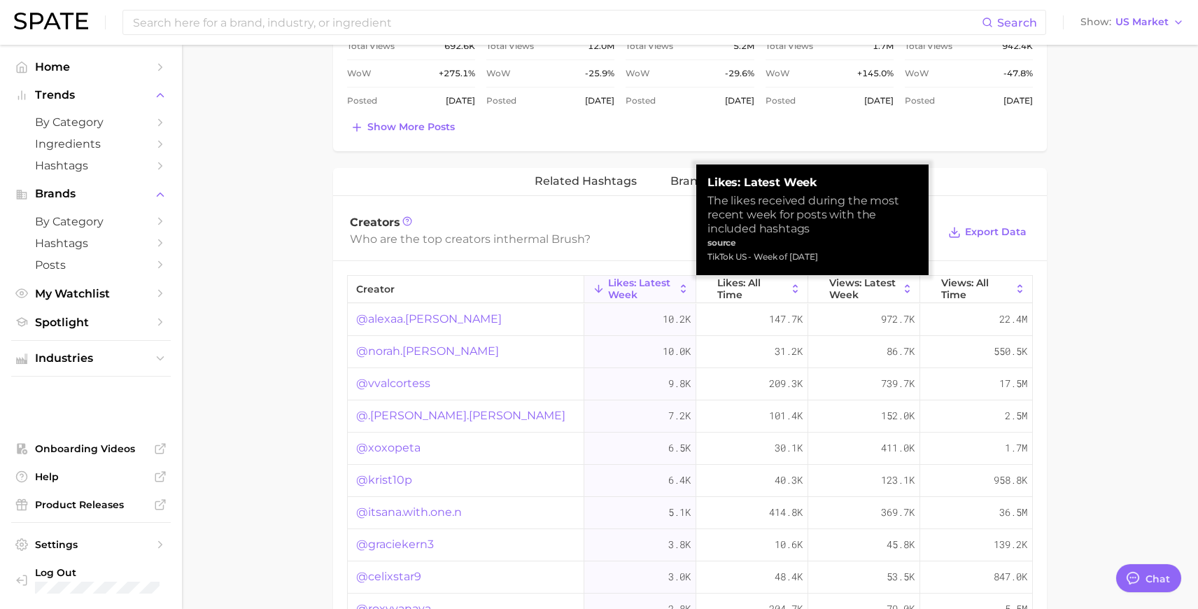
click at [682, 289] on icon at bounding box center [683, 289] width 13 height 13
click at [630, 253] on div "Creators Who are the top creators in thermal brush ? Export Data" at bounding box center [690, 232] width 714 height 56
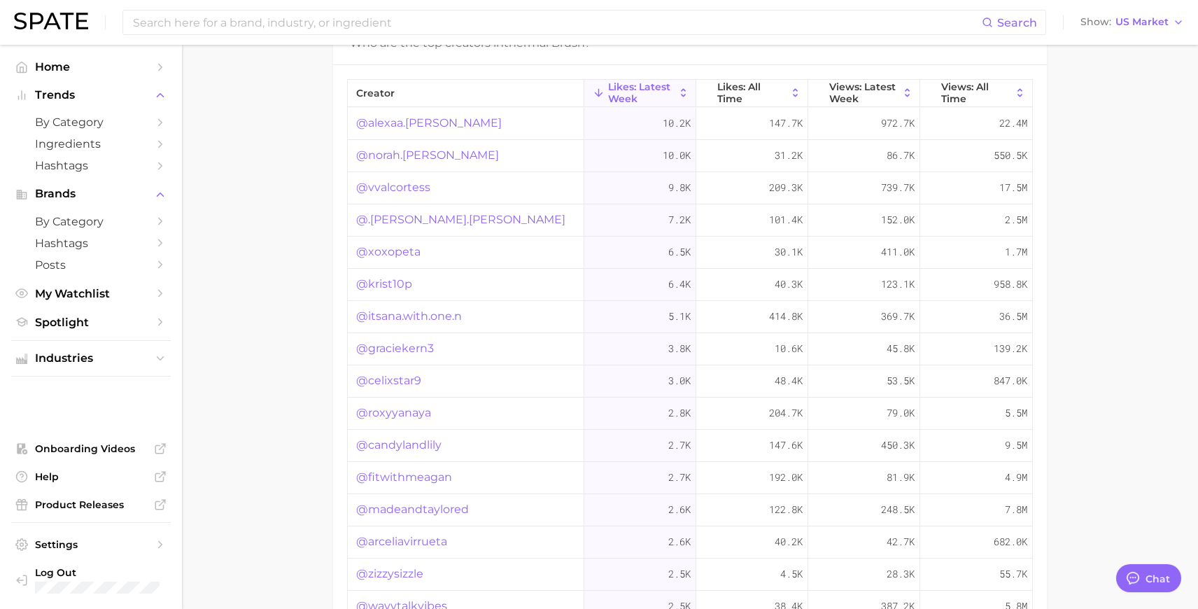
scroll to position [1271, 0]
click at [766, 104] on span "Likes: All Time" at bounding box center [751, 94] width 69 height 22
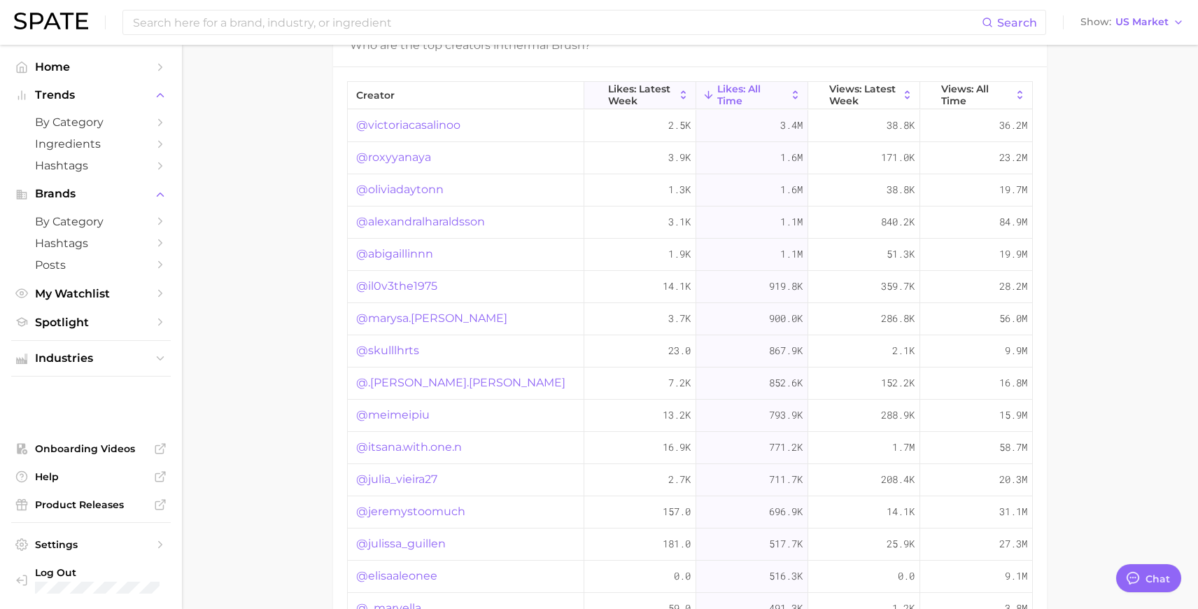
click at [626, 95] on span "Likes: Latest Week" at bounding box center [641, 94] width 66 height 22
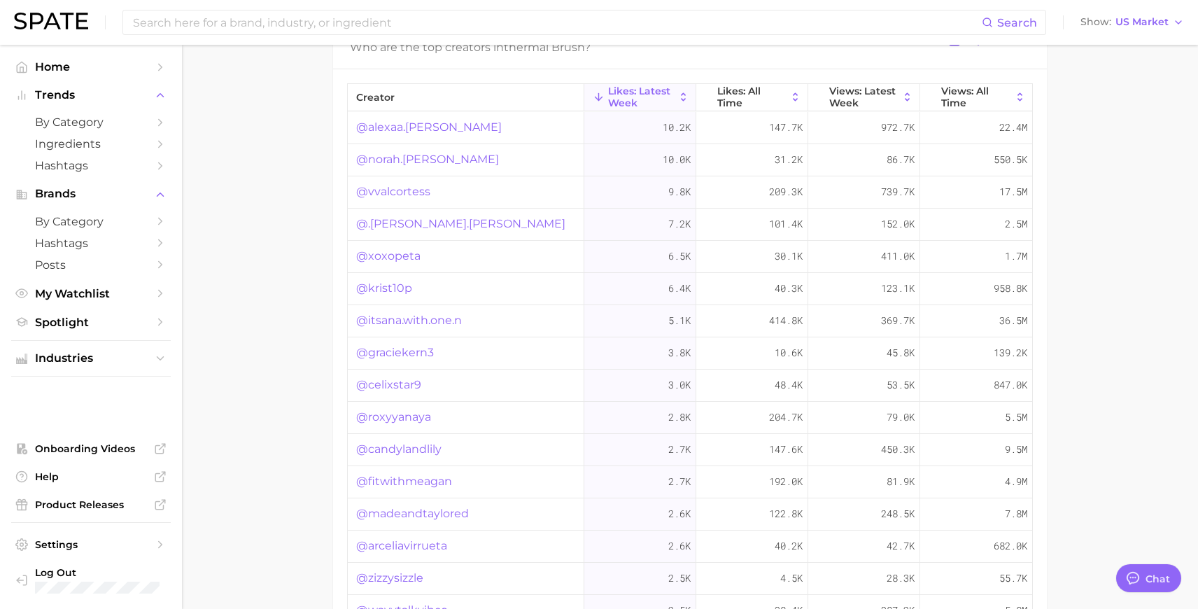
scroll to position [1258, 0]
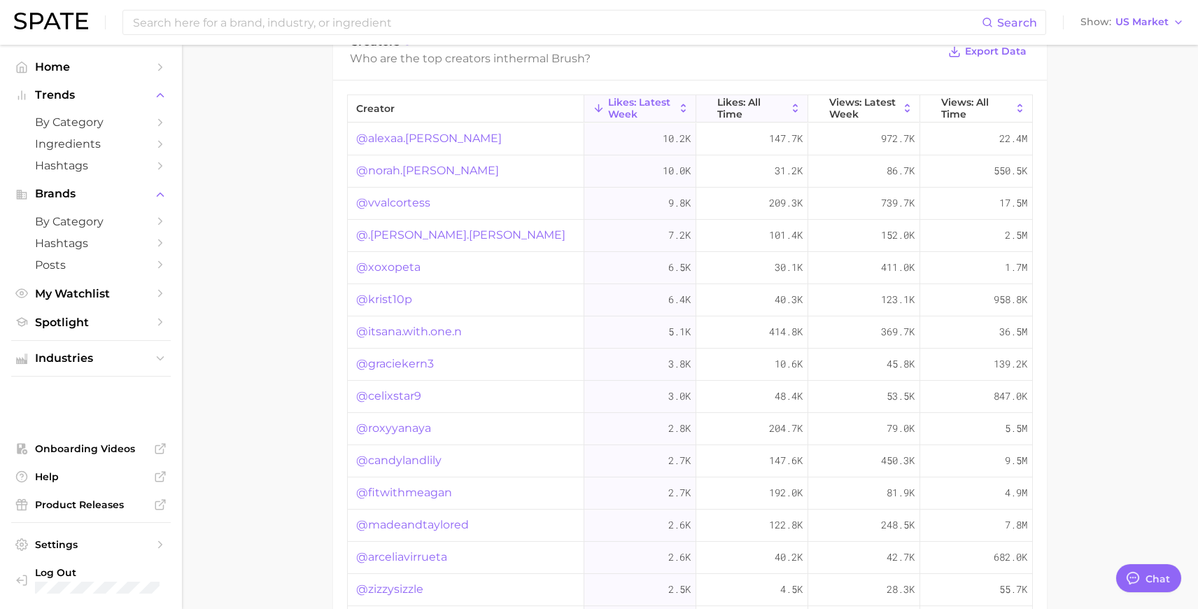
click at [761, 100] on span "Likes: All Time" at bounding box center [751, 108] width 69 height 22
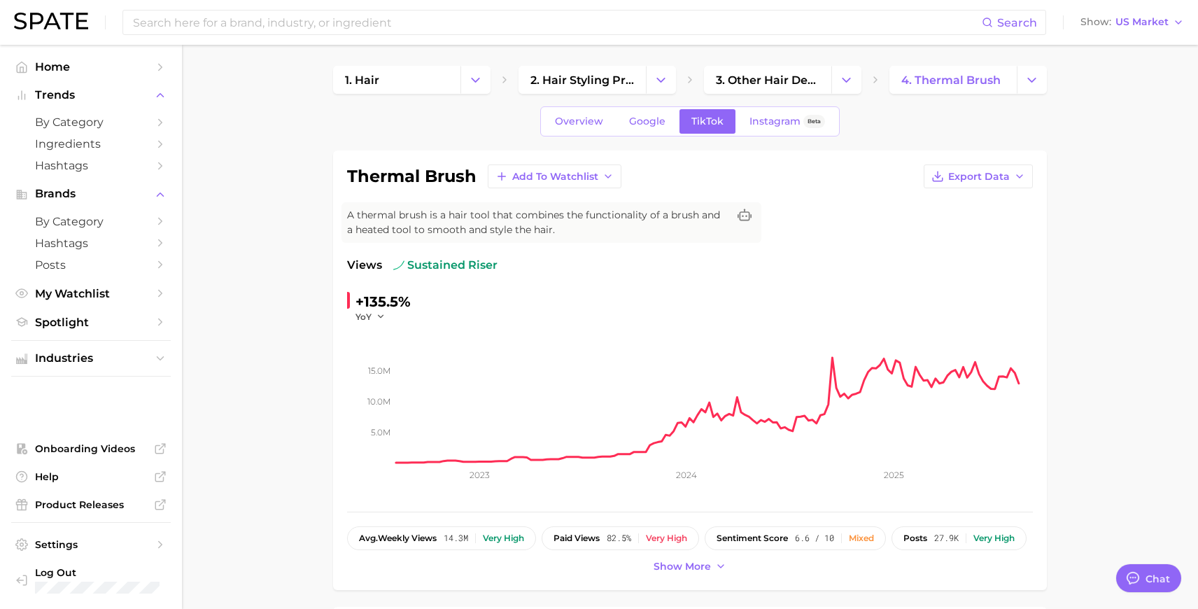
scroll to position [0, 0]
click at [330, 17] on input at bounding box center [557, 22] width 850 height 24
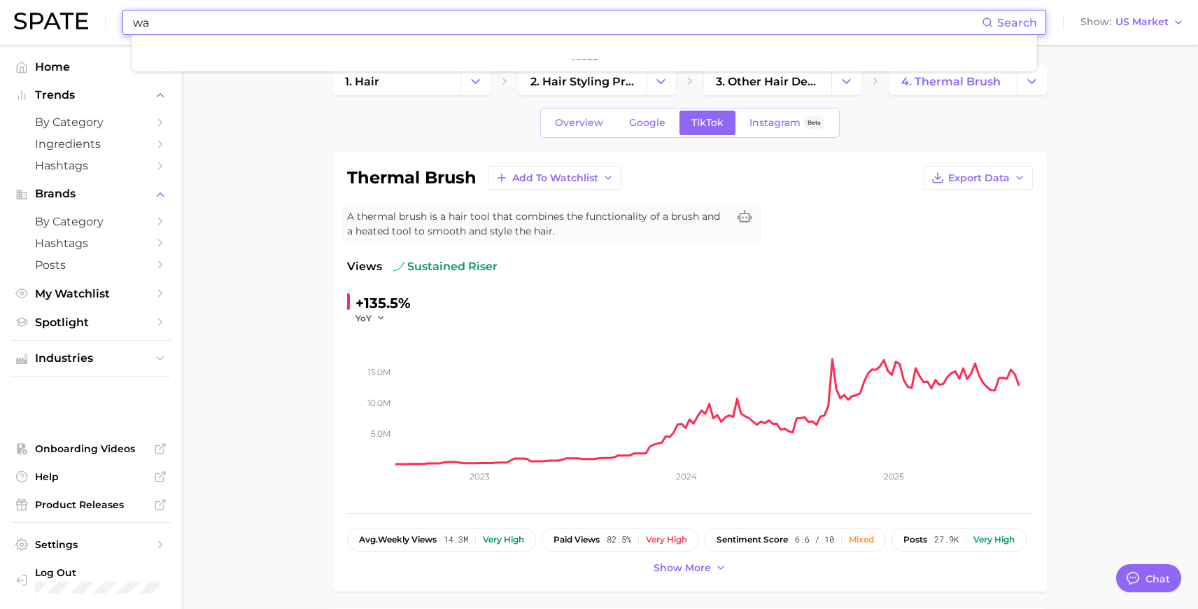
type input "w"
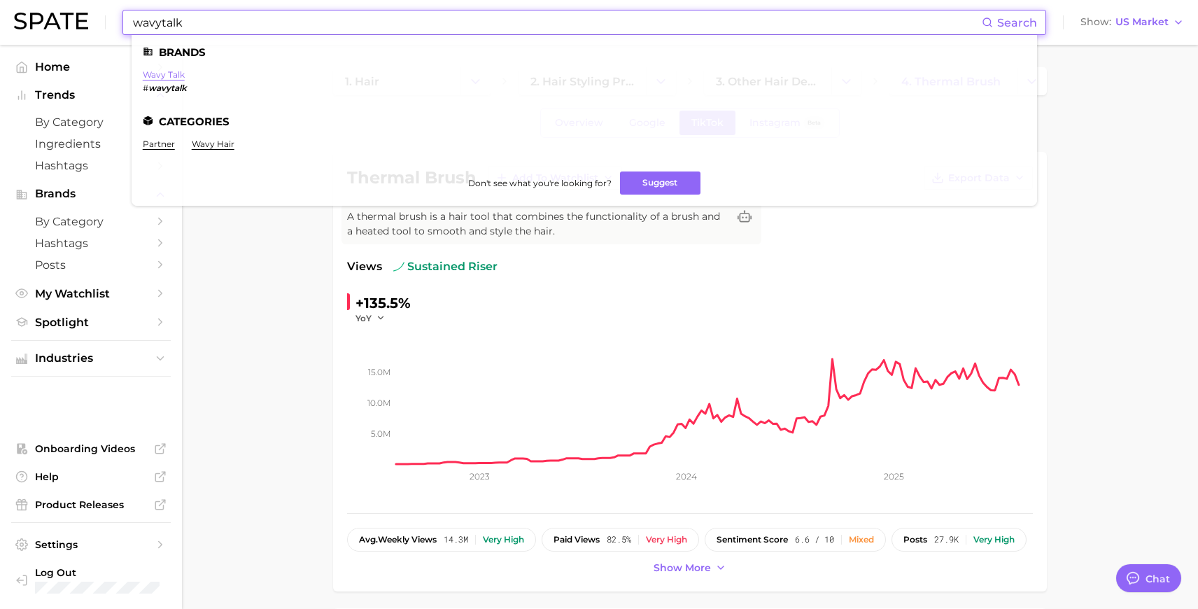
type input "wavytalk"
click at [174, 73] on link "wavy talk" at bounding box center [164, 74] width 42 height 10
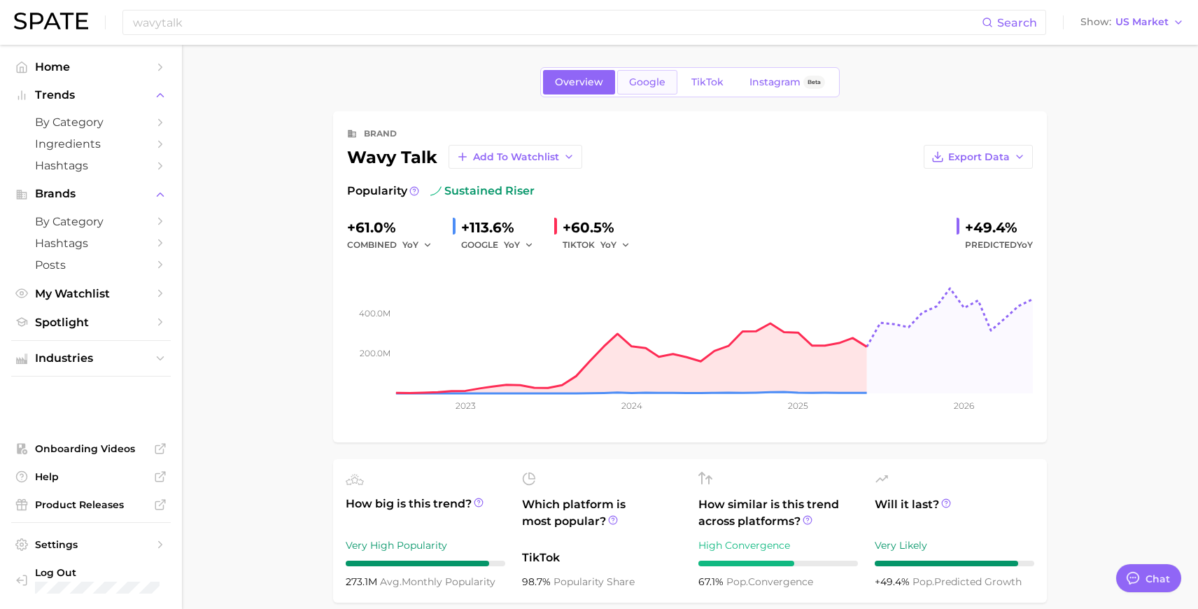
click at [647, 81] on span "Google" at bounding box center [647, 82] width 36 height 12
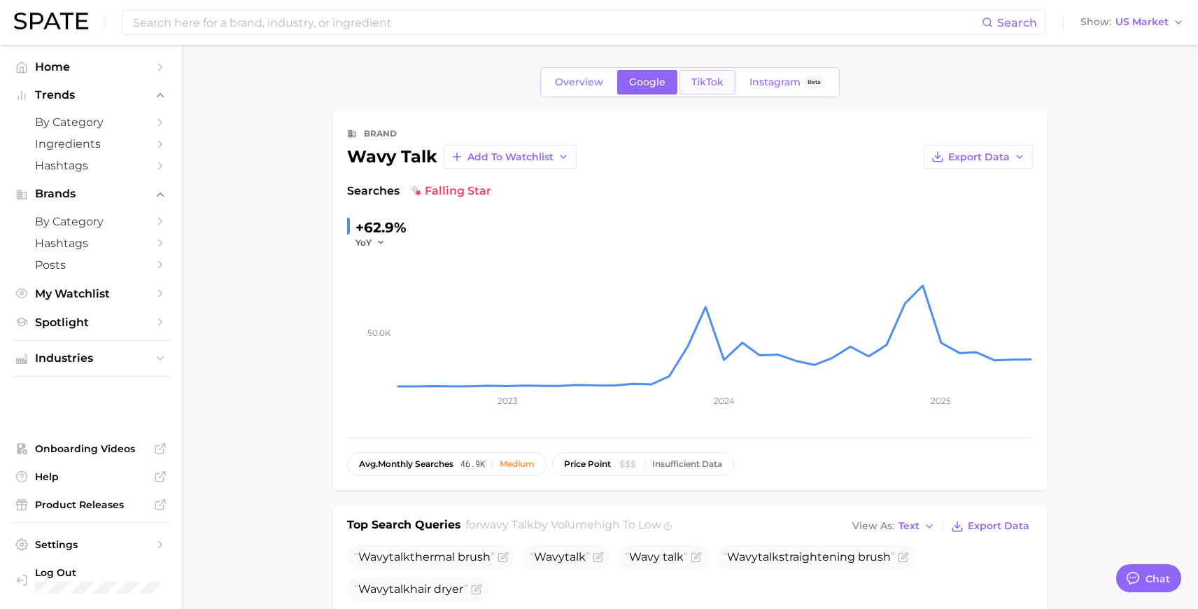
click at [712, 84] on span "TikTok" at bounding box center [707, 82] width 32 height 12
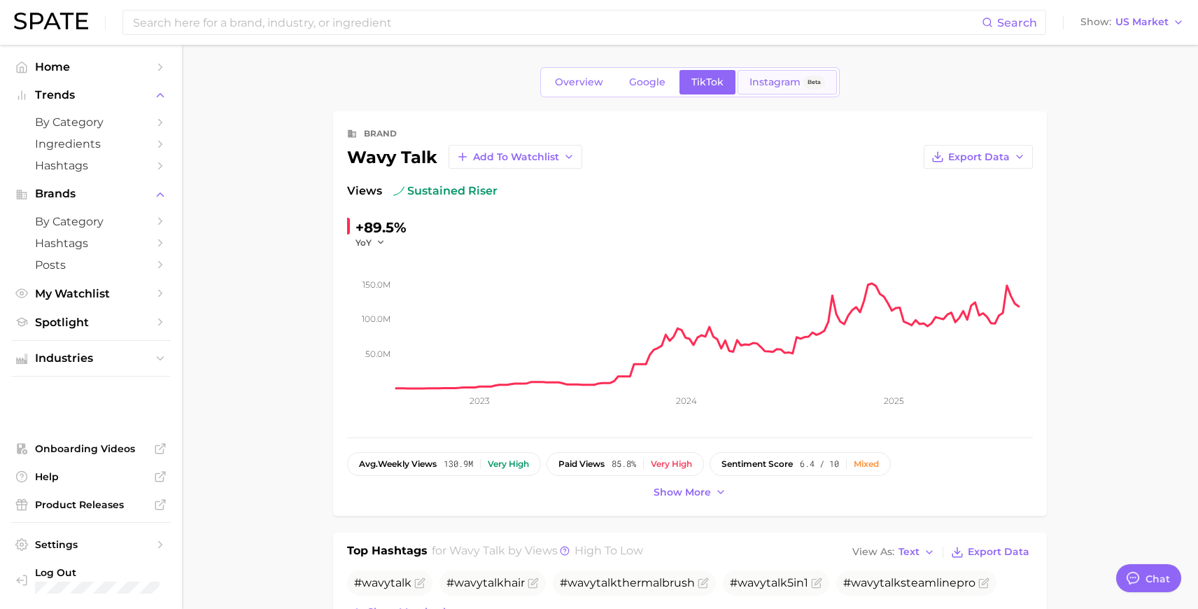
click at [761, 84] on span "Instagram" at bounding box center [774, 82] width 51 height 12
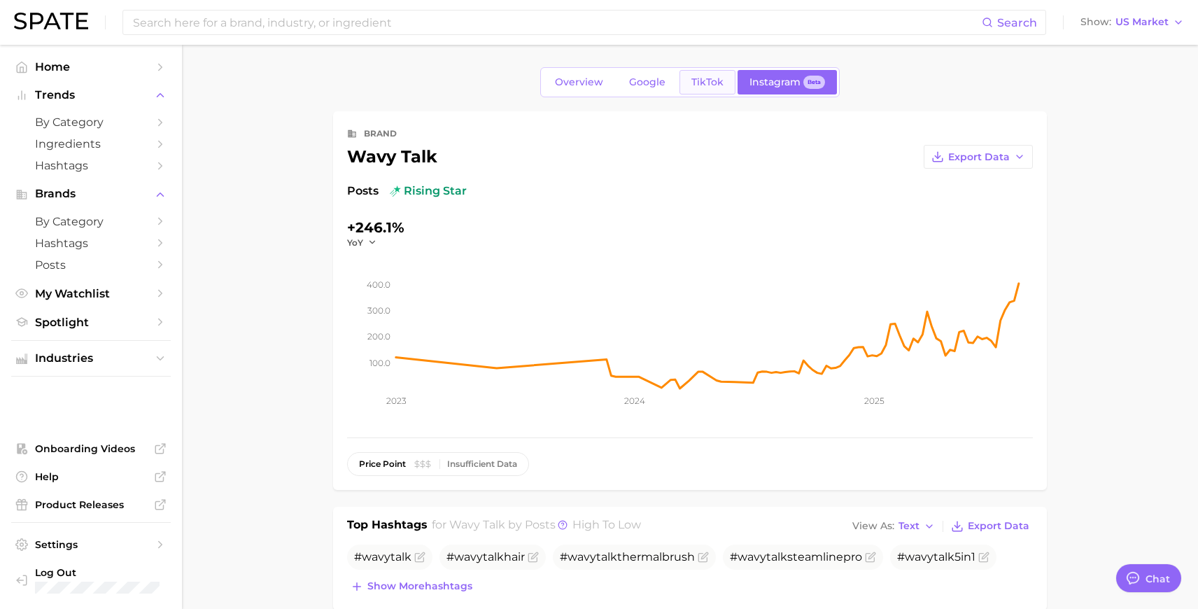
click at [693, 85] on span "TikTok" at bounding box center [707, 82] width 32 height 12
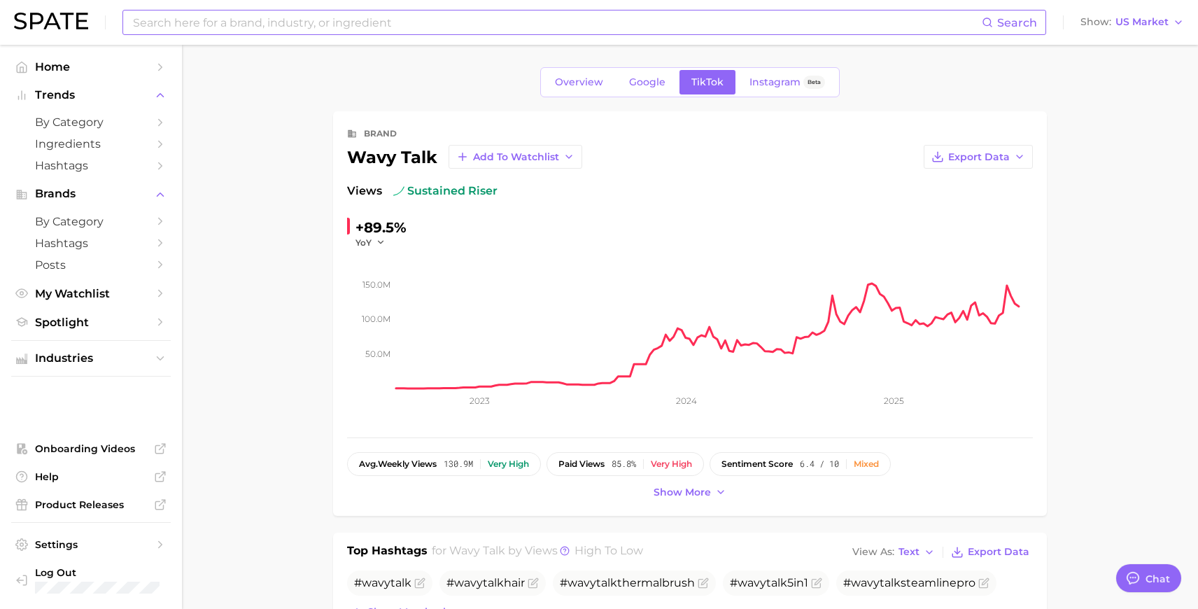
click at [304, 15] on input at bounding box center [557, 22] width 850 height 24
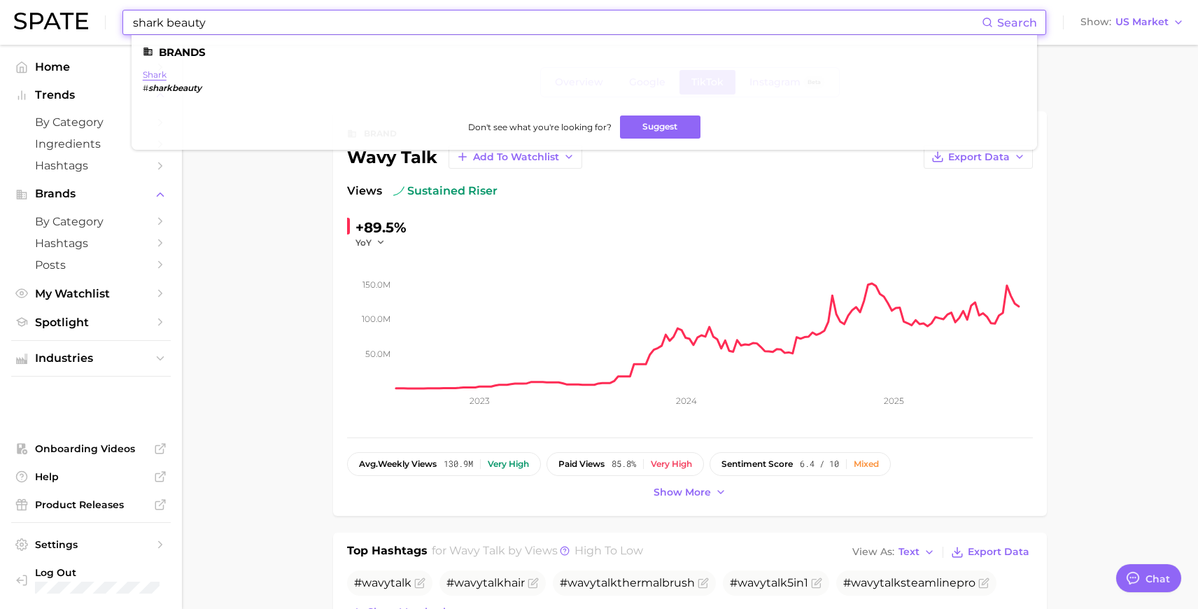
type input "shark beauty"
click at [154, 73] on link "shark" at bounding box center [155, 74] width 24 height 10
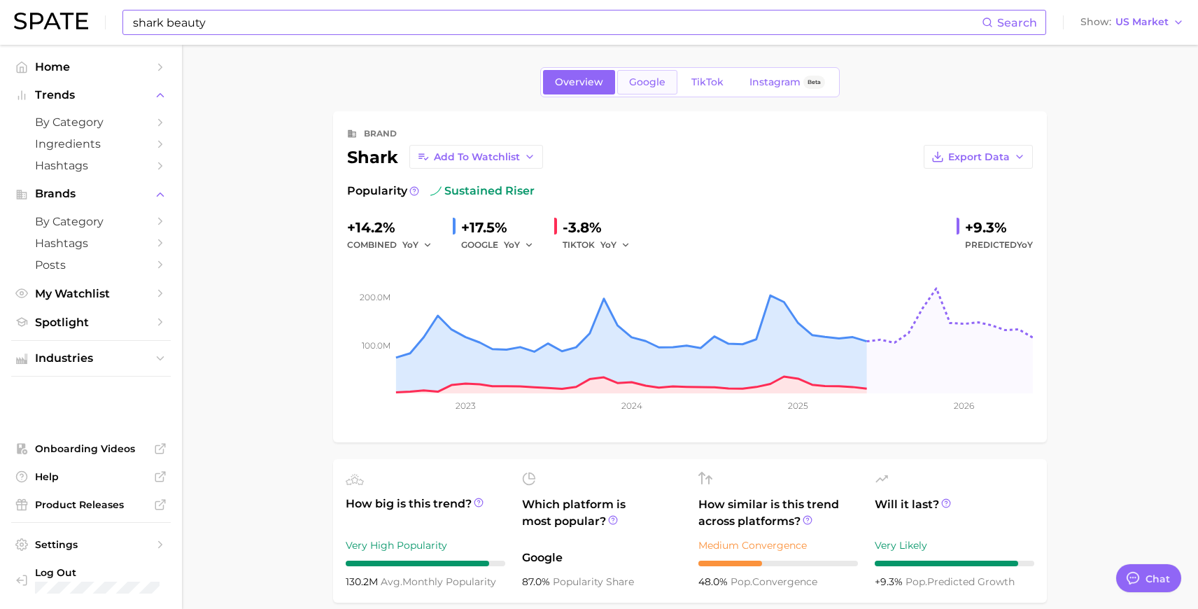
click at [647, 84] on span "Google" at bounding box center [647, 82] width 36 height 12
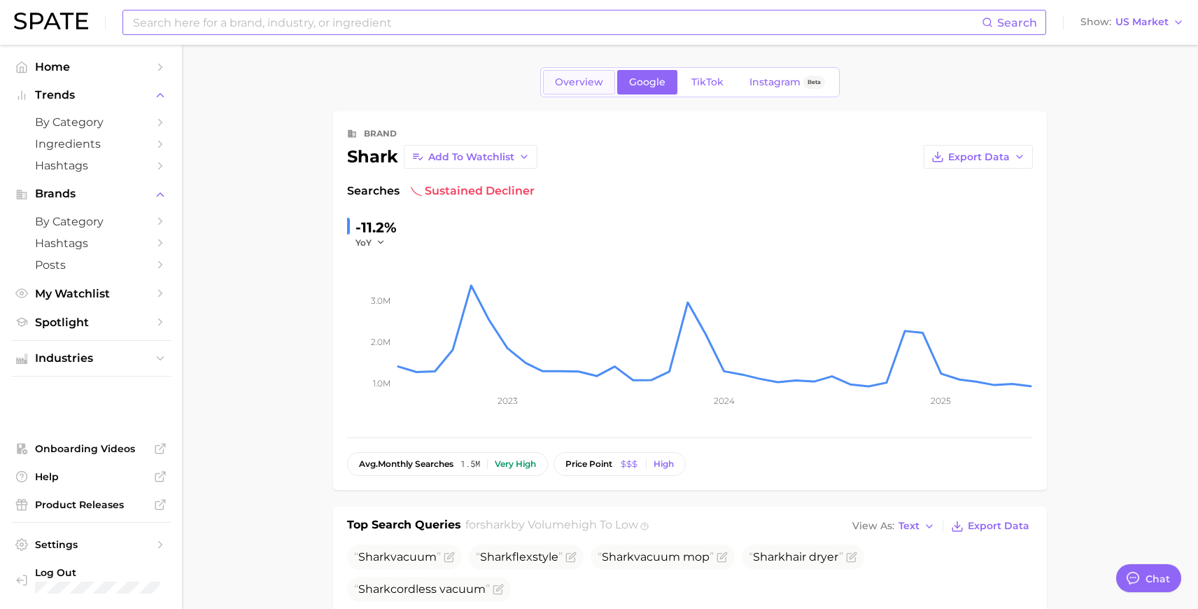
click at [593, 85] on span "Overview" at bounding box center [579, 82] width 48 height 12
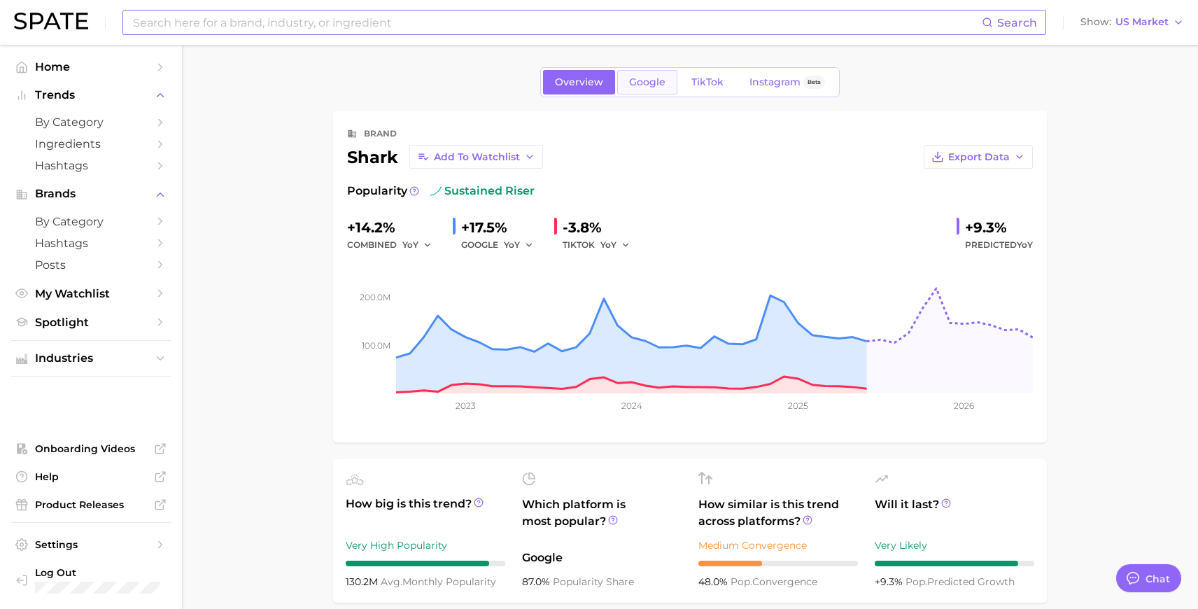
click at [660, 79] on span "Google" at bounding box center [647, 82] width 36 height 12
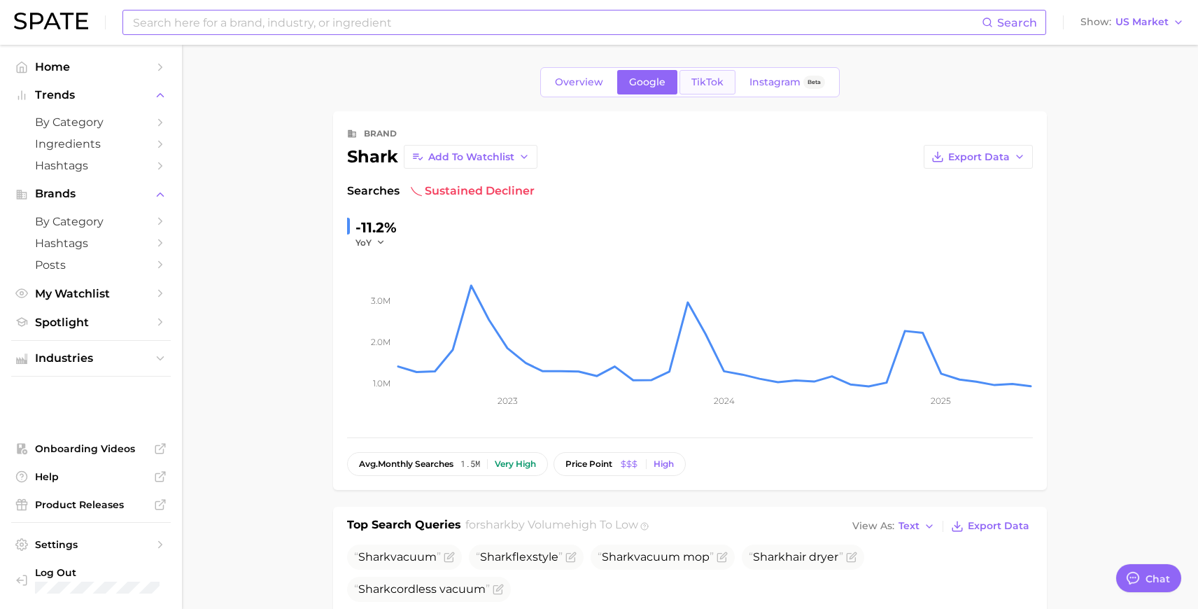
click at [719, 80] on span "TikTok" at bounding box center [707, 82] width 32 height 12
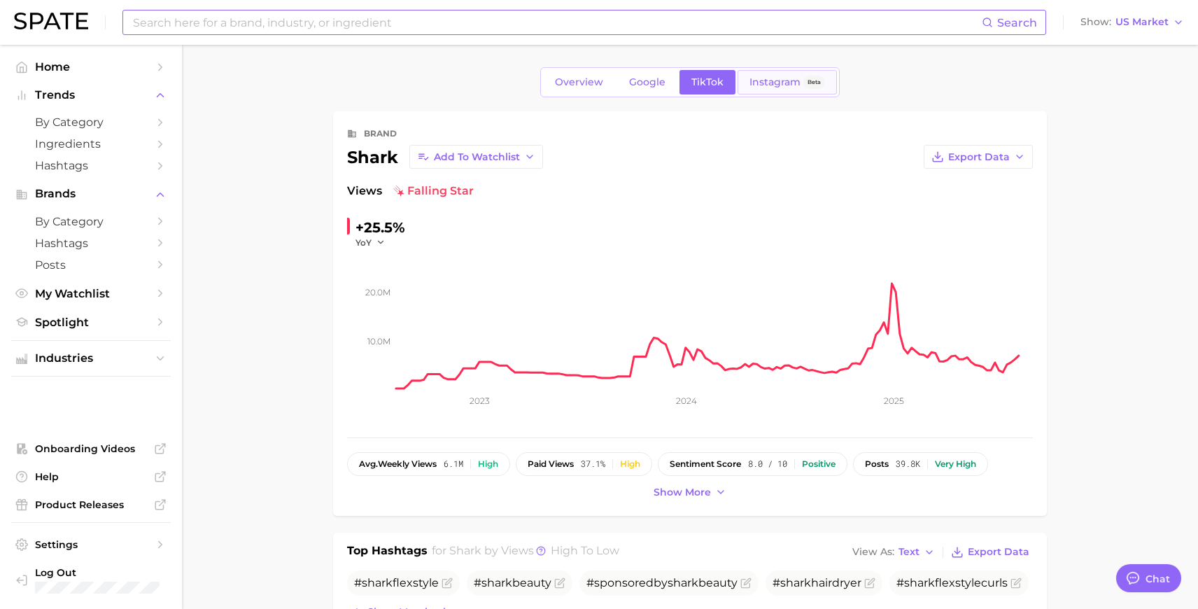
click at [773, 79] on span "Instagram" at bounding box center [774, 82] width 51 height 12
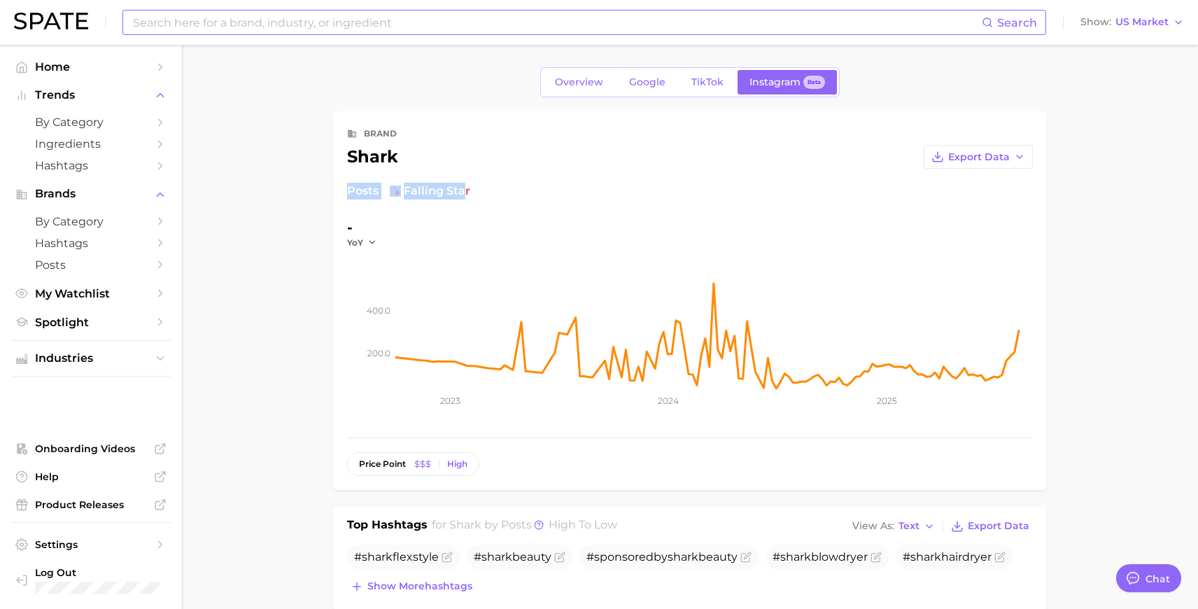
drag, startPoint x: 463, startPoint y: 191, endPoint x: 334, endPoint y: 179, distance: 129.3
click at [334, 180] on div "brand shark Export Data Posts falling star - YoY 200.0 400.0 2023 2024 2025 pri…" at bounding box center [690, 300] width 714 height 379
click at [334, 179] on div "brand shark Export Data Posts falling star - YoY 200.0 400.0 2023 2024 2025 pri…" at bounding box center [690, 300] width 714 height 379
click at [281, 17] on input at bounding box center [557, 22] width 850 height 24
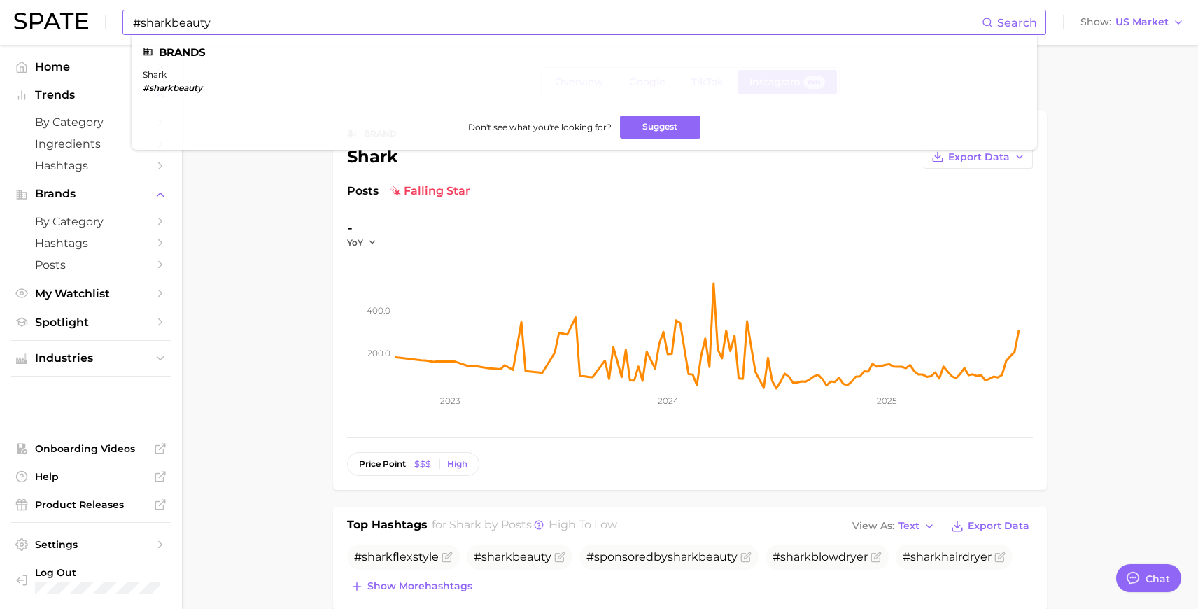
click at [167, 89] on em "#sharkbeauty" at bounding box center [172, 88] width 59 height 10
click at [155, 80] on li "shark #sharkbeauty" at bounding box center [172, 81] width 59 height 24
click at [154, 75] on link "shark" at bounding box center [155, 74] width 24 height 10
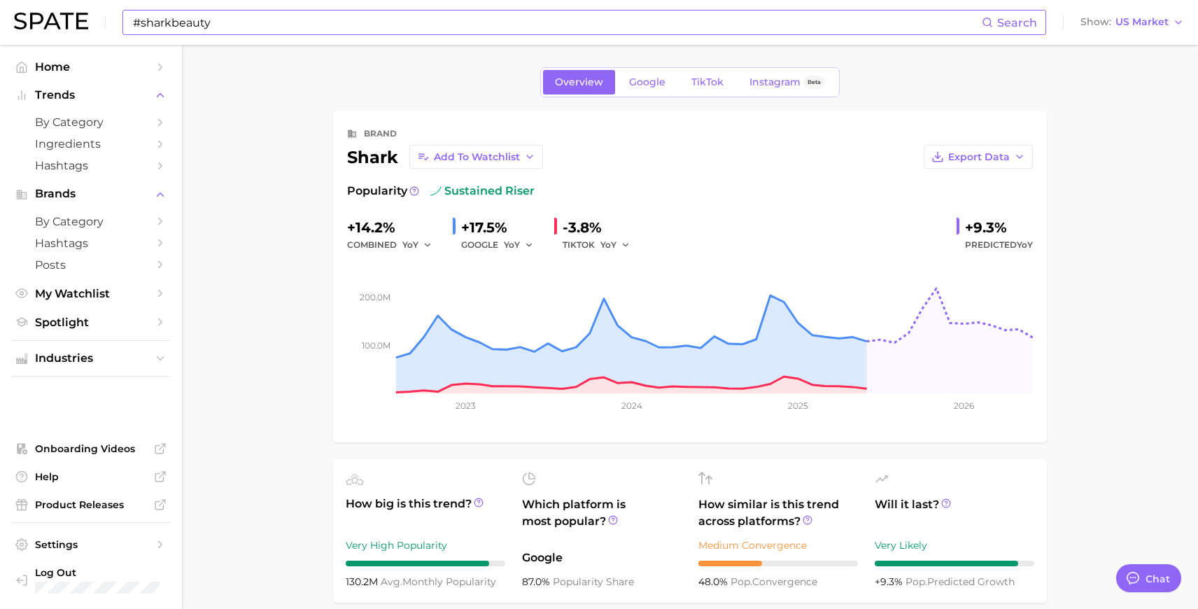
click at [241, 25] on input "#sharkbeauty" at bounding box center [557, 22] width 850 height 24
click at [644, 62] on button "Suggest" at bounding box center [646, 57] width 80 height 23
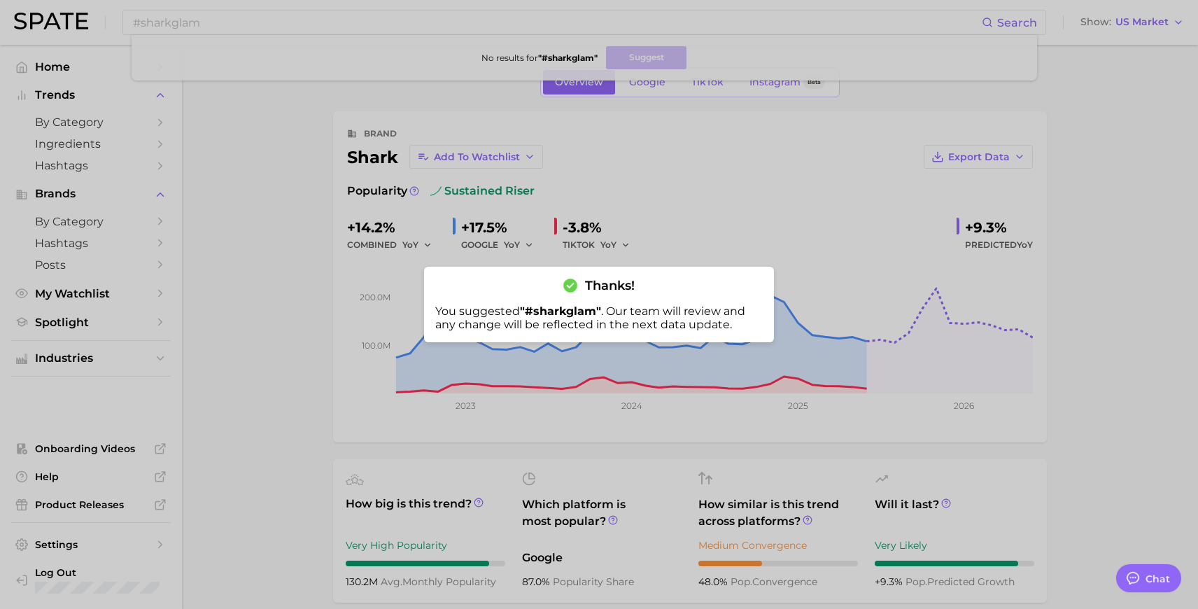
click at [329, 314] on div at bounding box center [599, 304] width 1198 height 609
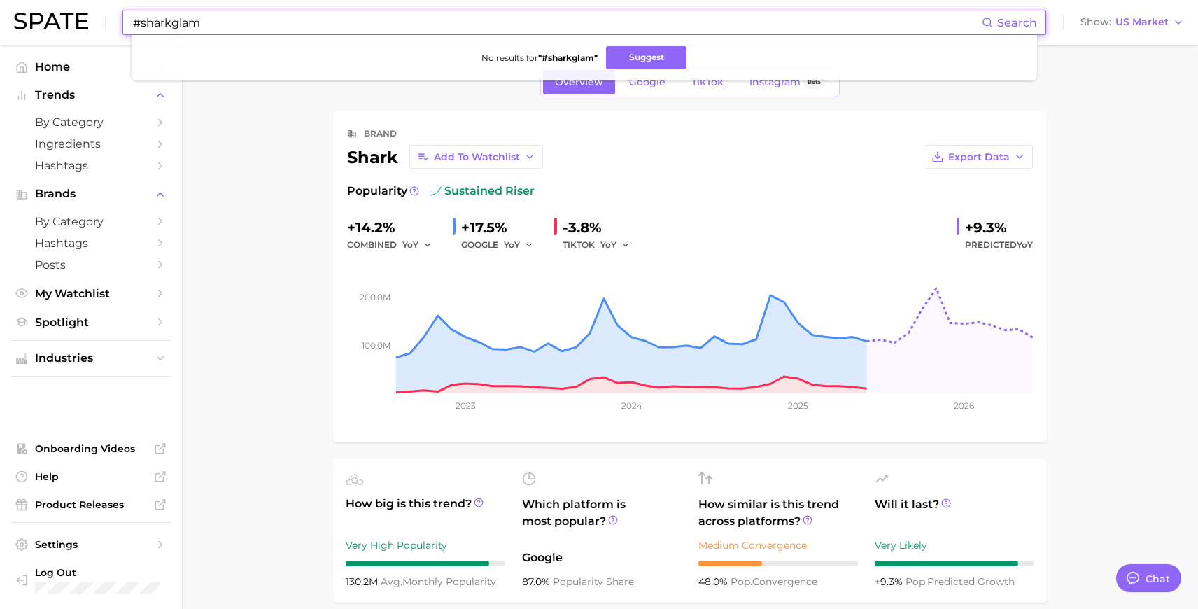
click at [227, 26] on input "#sharkglam" at bounding box center [557, 22] width 850 height 24
type input "#sharkbeauty"
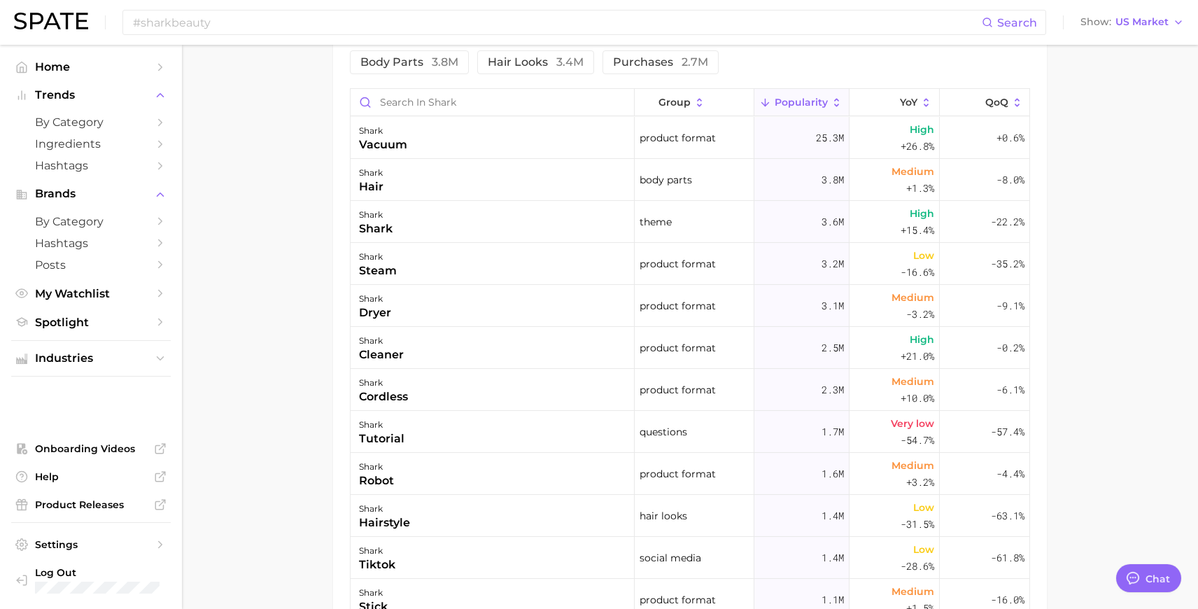
scroll to position [703, 0]
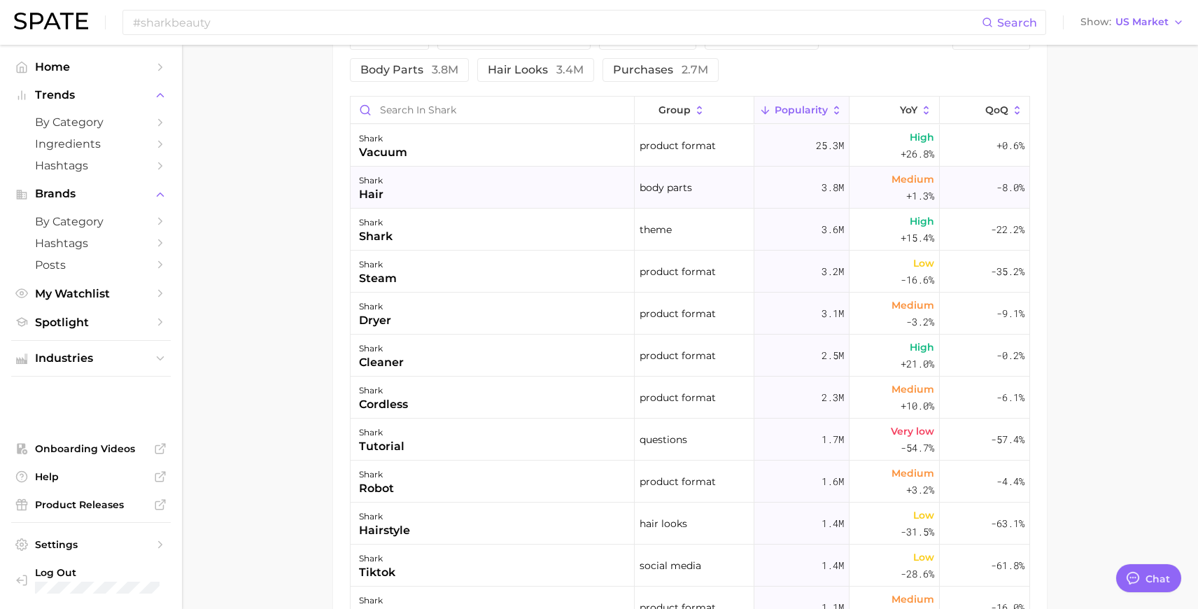
click at [411, 194] on div "shark hair" at bounding box center [493, 188] width 284 height 42
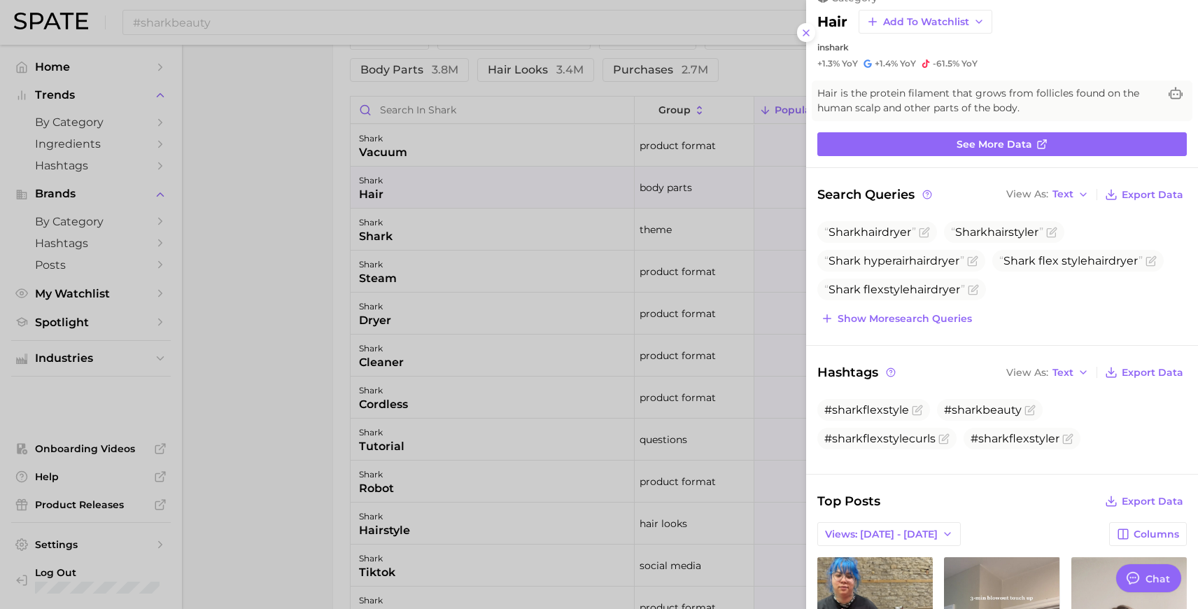
scroll to position [0, 0]
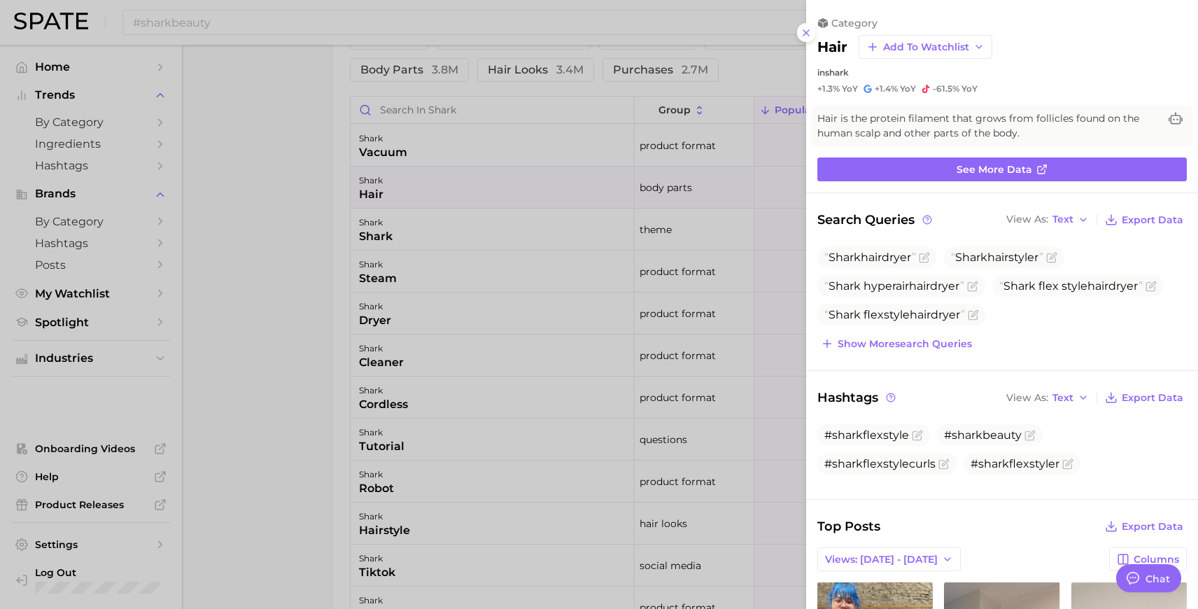
click at [295, 357] on div at bounding box center [599, 304] width 1198 height 609
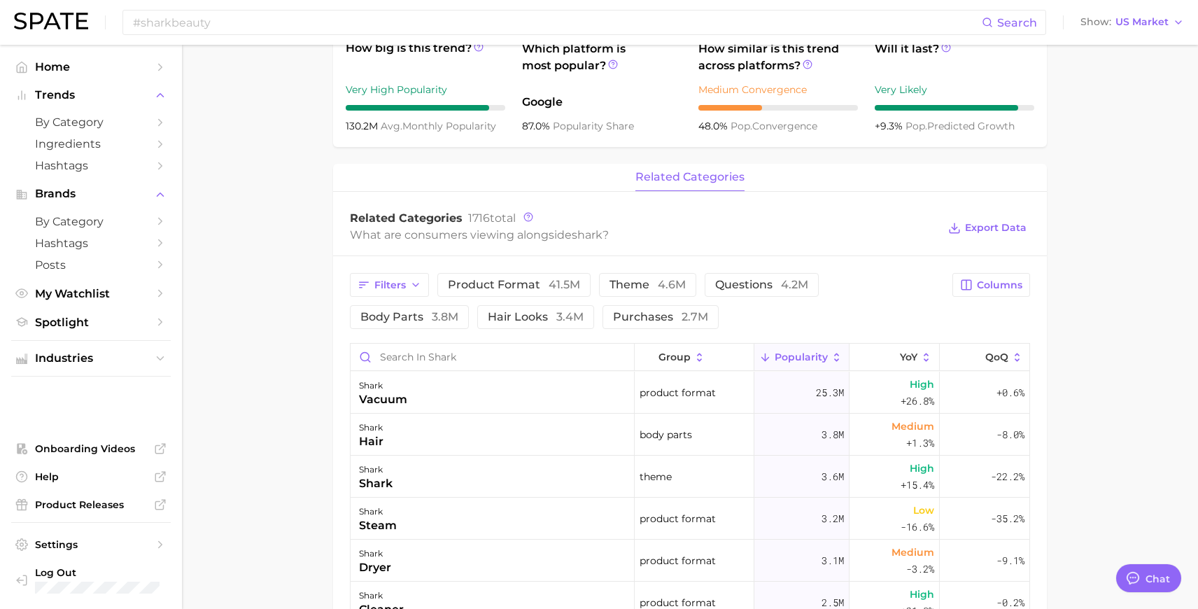
scroll to position [454, 0]
click at [477, 327] on button "hair looks 3.4m" at bounding box center [535, 318] width 117 height 24
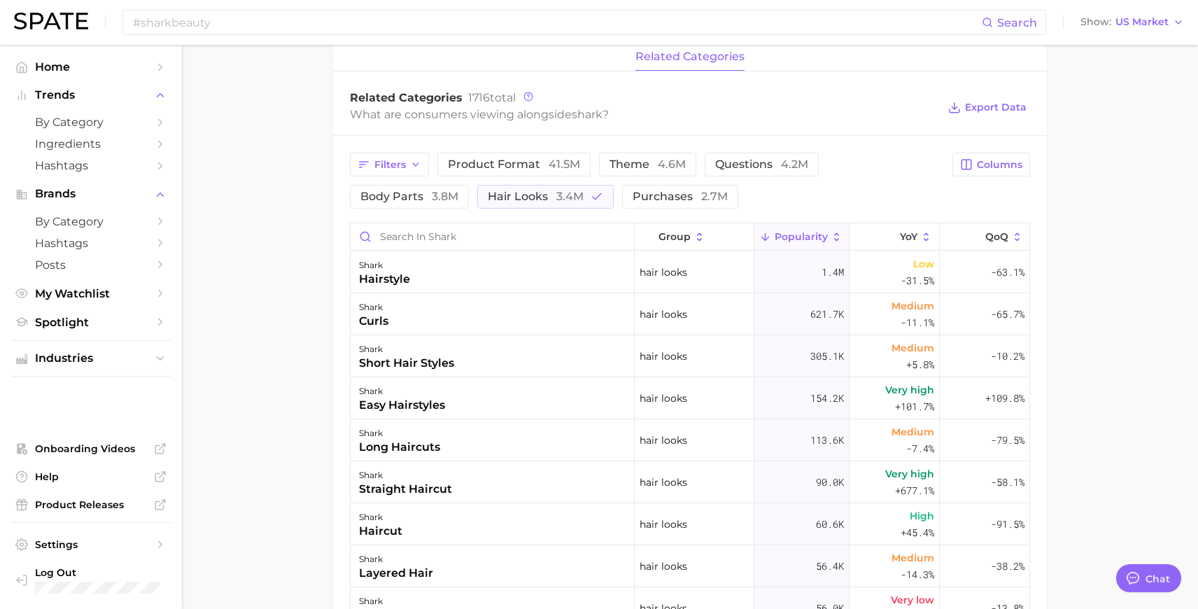
scroll to position [0, 0]
